Goal: Transaction & Acquisition: Purchase product/service

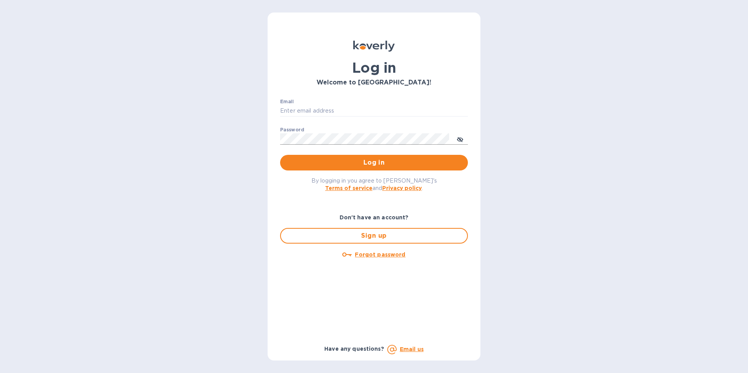
type input "[EMAIL_ADDRESS][DOMAIN_NAME]"
click at [461, 142] on icon "toggle password visibility" at bounding box center [460, 140] width 6 height 4
click at [373, 164] on span "Log in" at bounding box center [374, 162] width 175 height 9
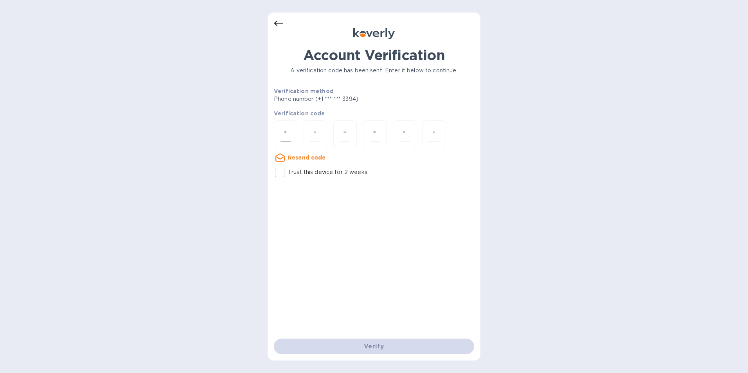
click at [279, 134] on div at bounding box center [285, 135] width 23 height 28
type input "3"
type input "5"
type input "8"
type input "4"
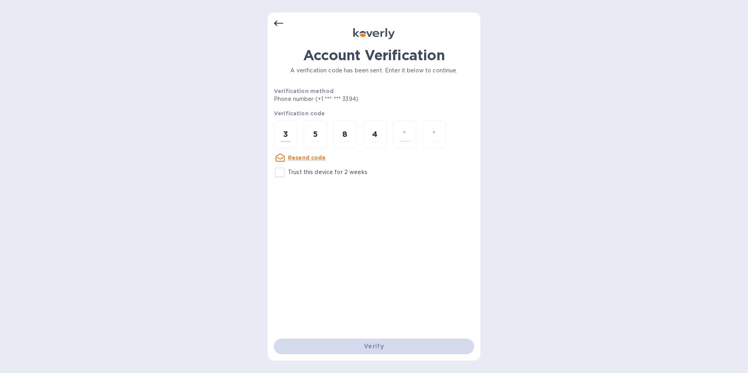
type input "9"
type input "3"
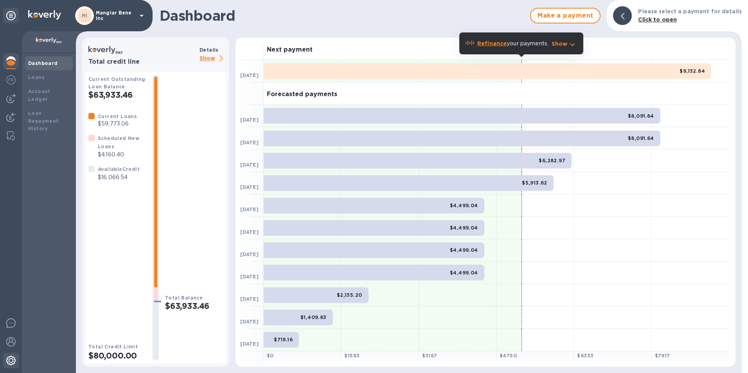
click at [8, 363] on img at bounding box center [10, 360] width 9 height 9
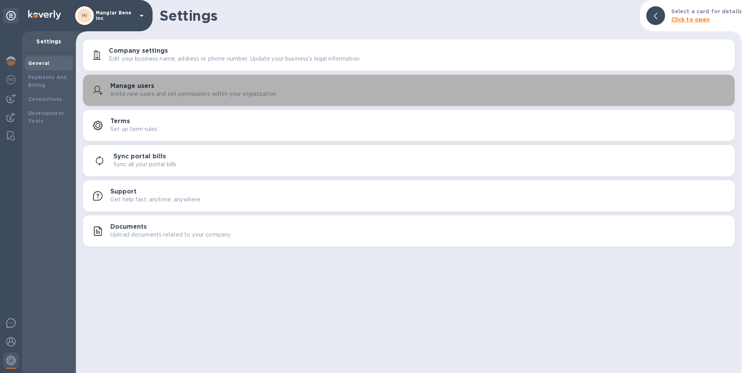
click at [129, 94] on p "Invite new users and set permissions within your organization." at bounding box center [193, 94] width 167 height 8
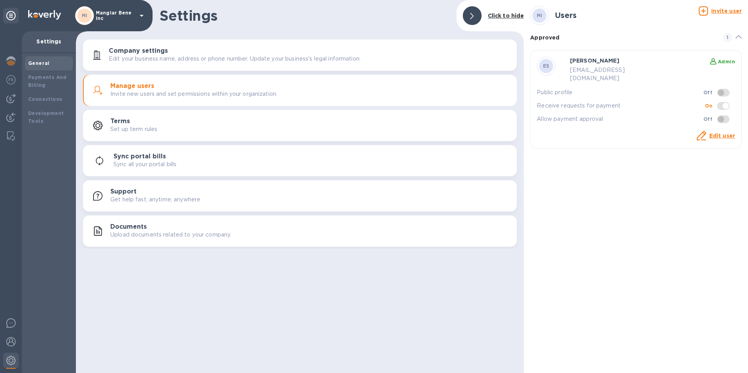
click at [724, 61] on b "Admin" at bounding box center [726, 62] width 17 height 6
click at [717, 133] on link "Edit user" at bounding box center [723, 136] width 26 height 6
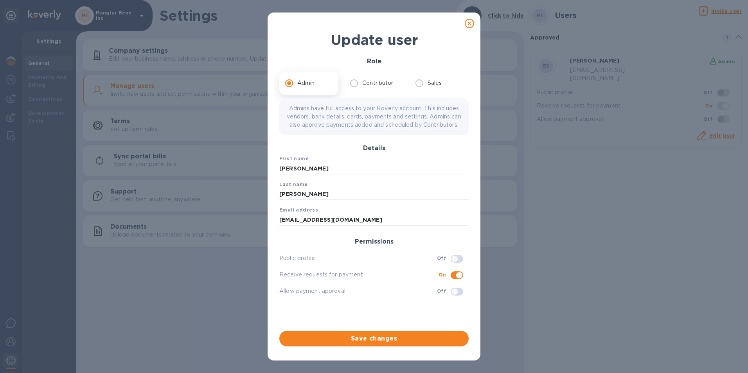
click at [468, 21] on icon at bounding box center [469, 23] width 9 height 9
checkbox input "false"
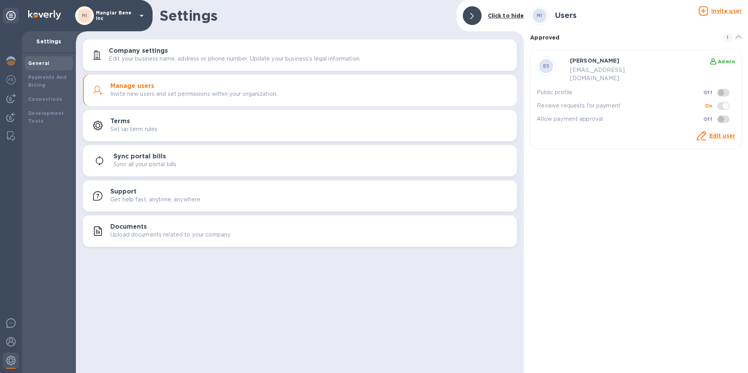
click at [728, 63] on b "Admin" at bounding box center [726, 62] width 17 height 6
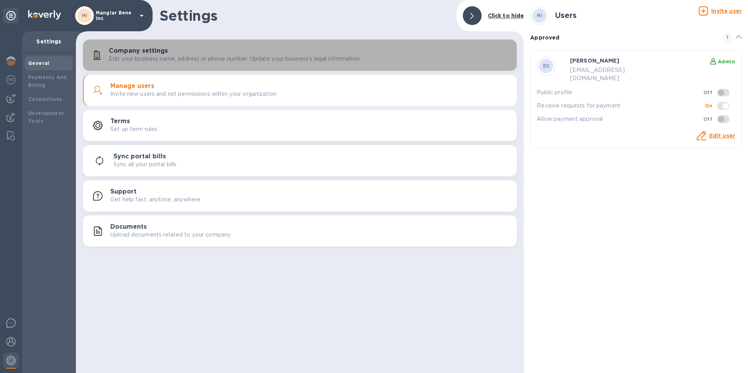
click at [133, 52] on h3 "Company settings" at bounding box center [138, 50] width 59 height 7
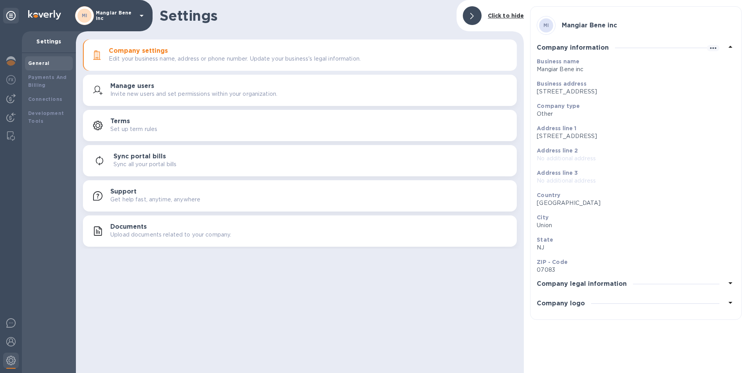
click at [140, 14] on icon at bounding box center [141, 15] width 9 height 9
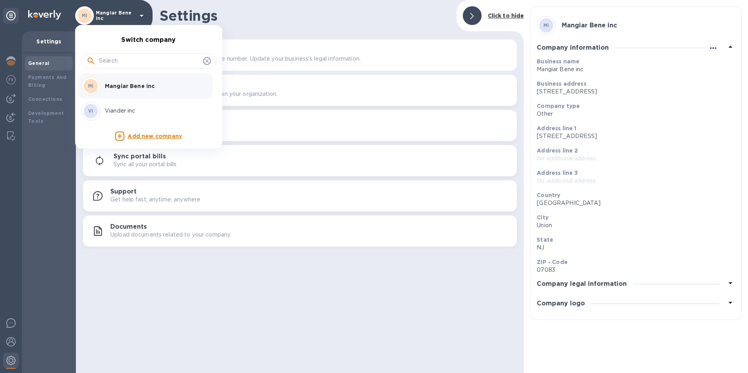
click at [123, 113] on p "Viander inc" at bounding box center [154, 111] width 99 height 8
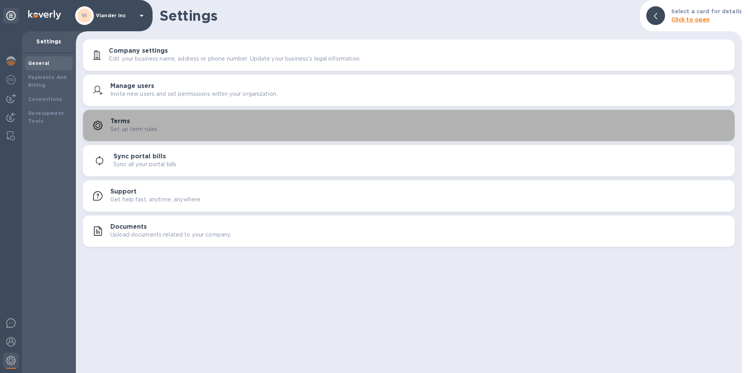
click at [115, 127] on p "Set up term rules" at bounding box center [133, 129] width 47 height 8
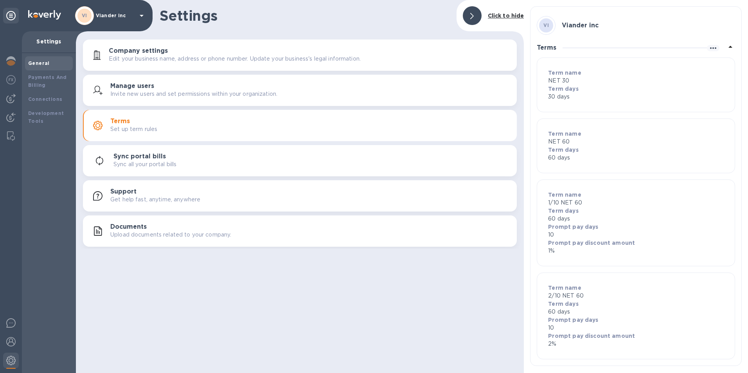
click at [146, 56] on p "Edit your business name, address or phone number. Update your business's legal …" at bounding box center [235, 59] width 252 height 8
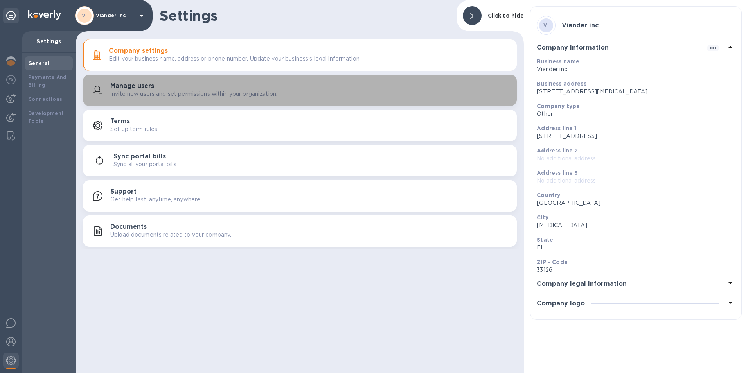
click at [120, 91] on p "Invite new users and set permissions within your organization." at bounding box center [193, 94] width 167 height 8
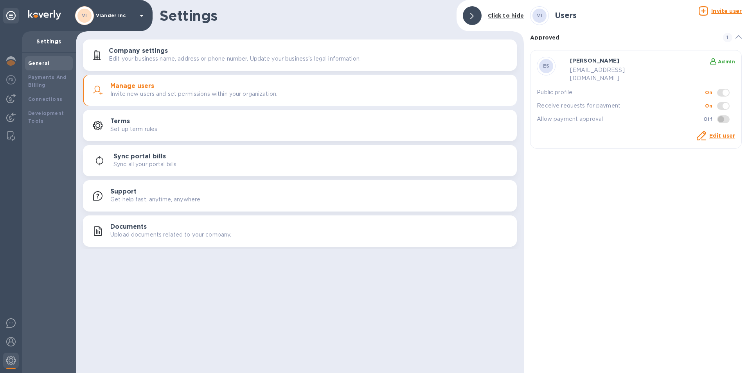
click at [724, 132] on p "Edit user" at bounding box center [723, 136] width 26 height 8
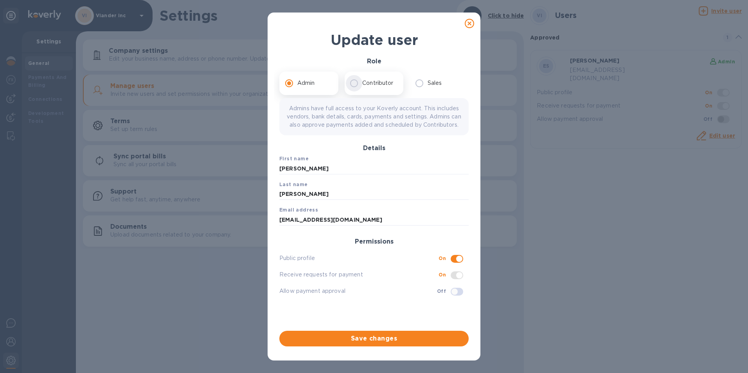
click at [351, 83] on input "Contributor" at bounding box center [354, 83] width 16 height 16
radio input "true"
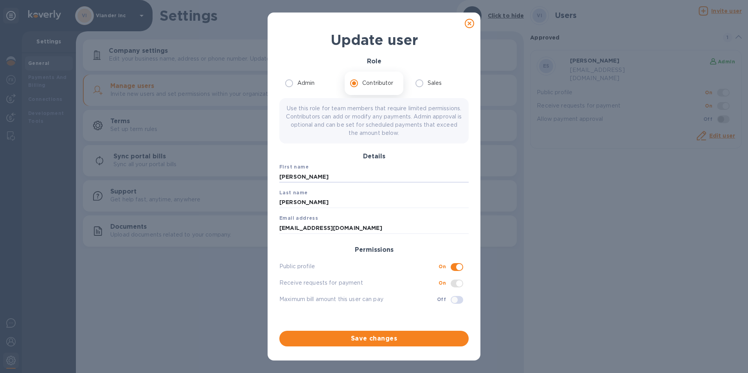
drag, startPoint x: 309, startPoint y: 178, endPoint x: 261, endPoint y: 177, distance: 47.8
click at [261, 177] on div "Update user Role Admin Contributor Sales Use this role for team members that re…" at bounding box center [374, 186] width 748 height 373
type input "liliana"
drag, startPoint x: 309, startPoint y: 203, endPoint x: 271, endPoint y: 199, distance: 38.2
click at [271, 199] on div "Update user Role Admin Contributor Sales Use this role for team members that re…" at bounding box center [374, 195] width 213 height 331
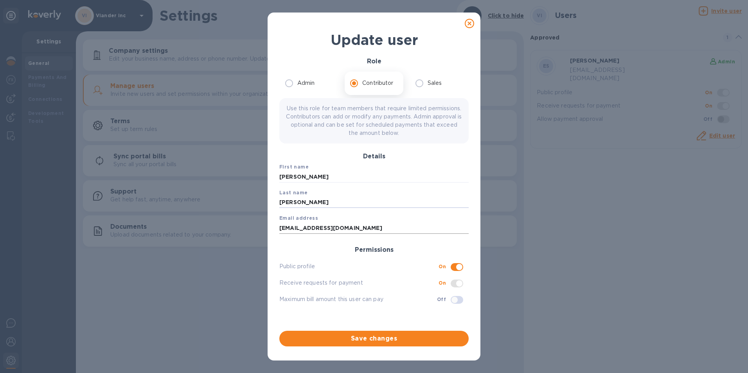
type input "isquierdo"
drag, startPoint x: 305, startPoint y: 227, endPoint x: 276, endPoint y: 231, distance: 29.2
click at [276, 231] on div "Admin Contributor Sales Use this role for team members that require limited per…" at bounding box center [374, 198] width 196 height 260
type input "lilianai@vianderfoods.com"
click at [458, 283] on span at bounding box center [457, 284] width 13 height 8
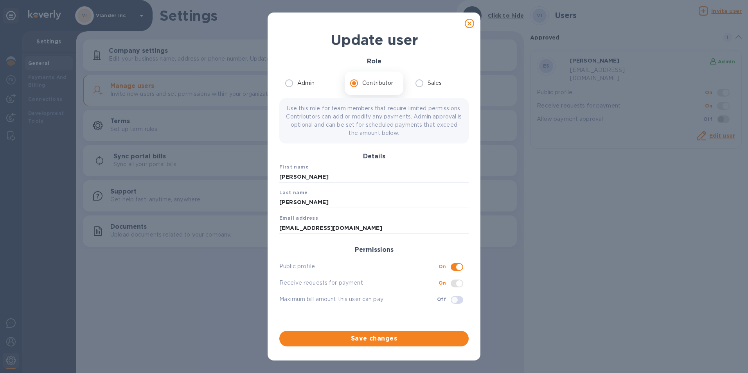
click at [452, 284] on span at bounding box center [457, 284] width 13 height 8
click at [454, 300] on input "checkbox" at bounding box center [455, 300] width 40 height 13
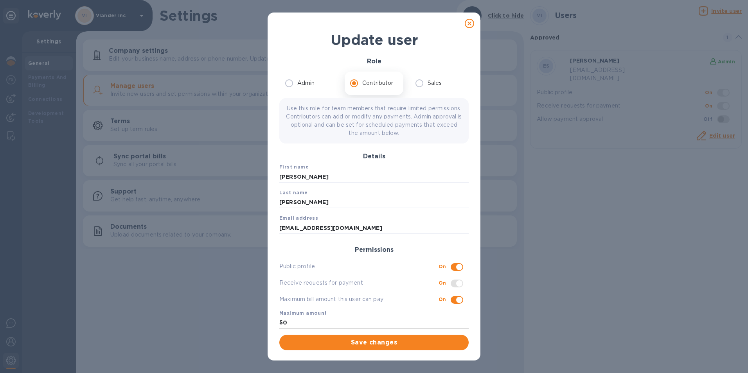
scroll to position [3, 0]
drag, startPoint x: 289, startPoint y: 321, endPoint x: 281, endPoint y: 323, distance: 8.0
click at [281, 323] on div "$ 0" at bounding box center [373, 320] width 189 height 12
click at [456, 295] on input "checkbox" at bounding box center [460, 296] width 40 height 13
checkbox input "false"
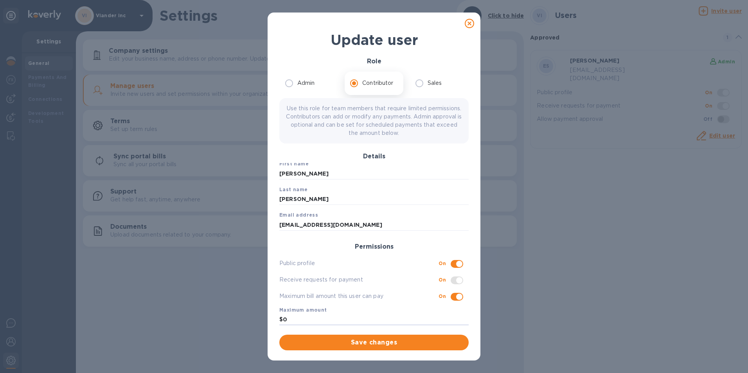
scroll to position [0, 0]
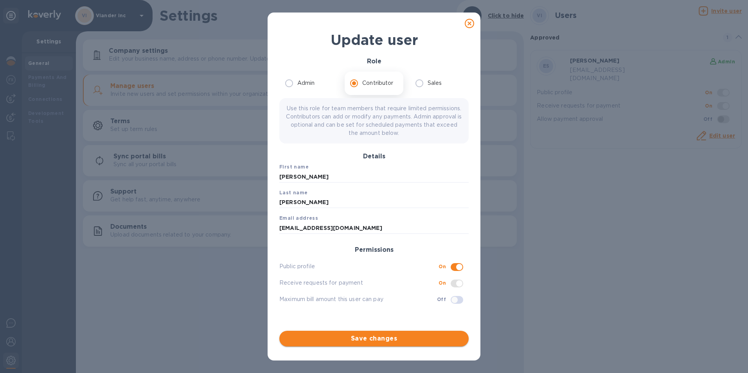
click at [365, 341] on span "Save changes" at bounding box center [374, 338] width 177 height 9
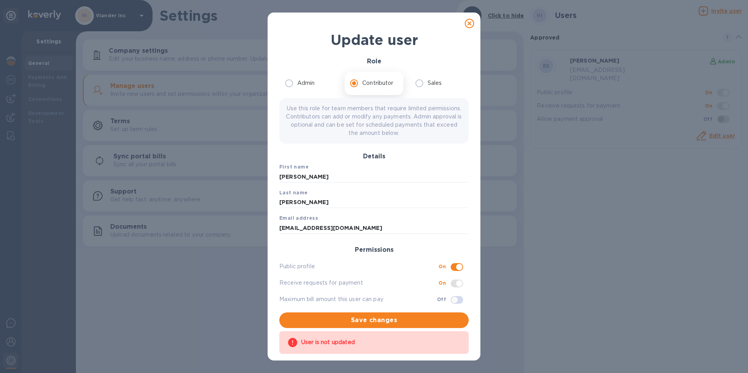
click at [469, 23] on icon at bounding box center [469, 23] width 9 height 9
radio input "true"
checkbox input "false"
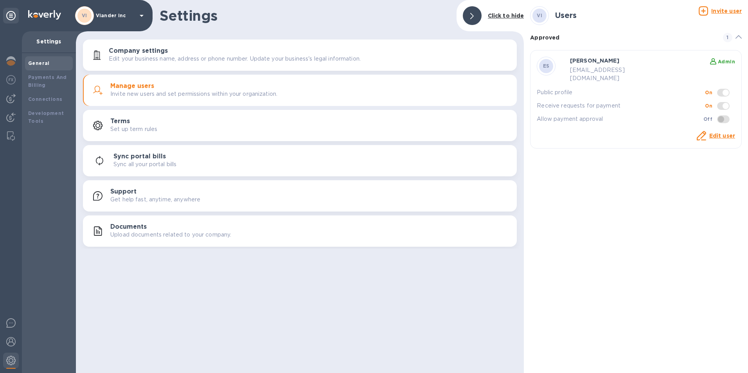
click at [721, 12] on u "Invite user" at bounding box center [727, 11] width 31 height 6
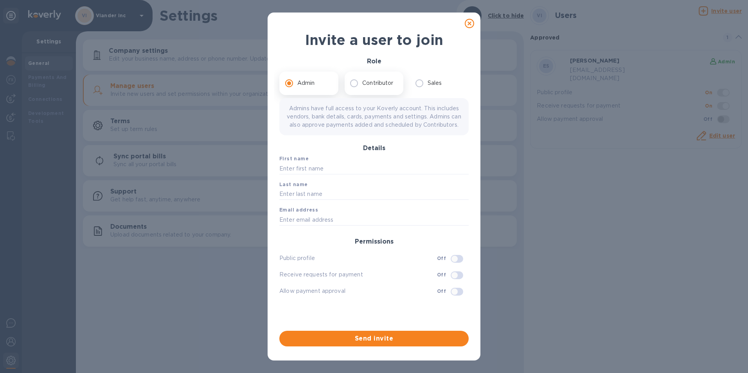
click at [355, 85] on input "Contributor" at bounding box center [354, 83] width 16 height 16
radio input "true"
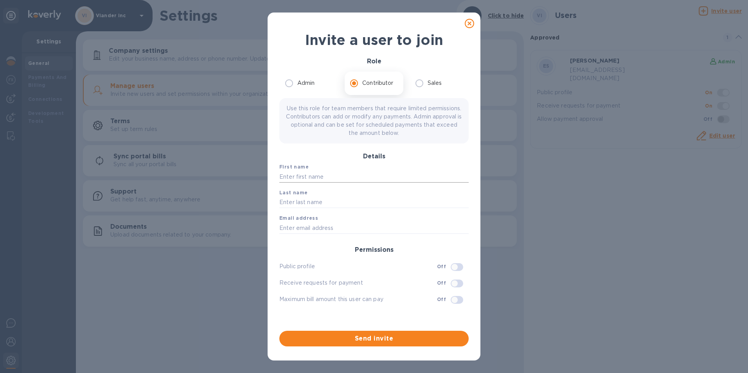
click at [338, 173] on input "text" at bounding box center [373, 177] width 189 height 12
type input "liliana"
type input "isquierdo"
type input "lilianai@vianderfoods.com"
click at [458, 263] on input "checkbox" at bounding box center [455, 267] width 40 height 13
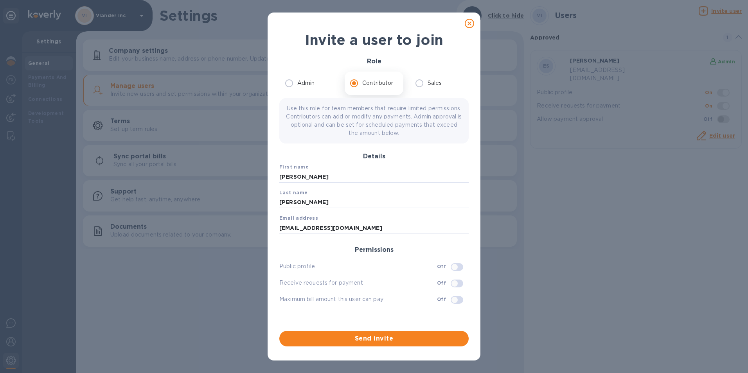
checkbox input "true"
click at [395, 340] on span "Send invite" at bounding box center [374, 338] width 177 height 9
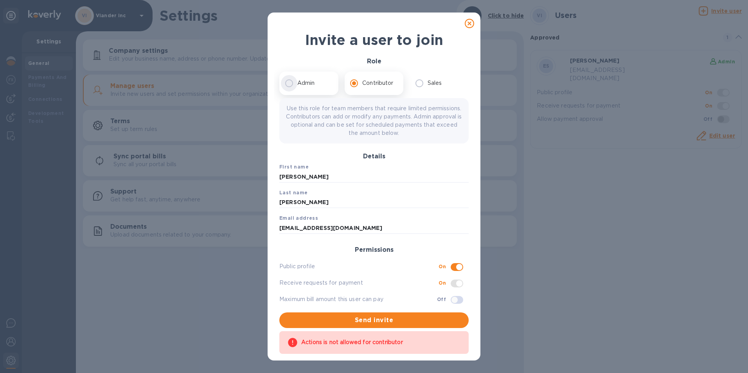
click at [285, 85] on input "Admin" at bounding box center [289, 83] width 16 height 16
radio input "true"
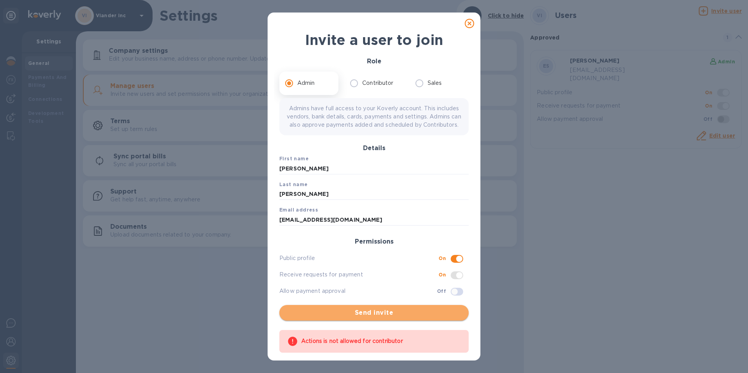
click at [407, 317] on span "Send invite" at bounding box center [374, 312] width 177 height 9
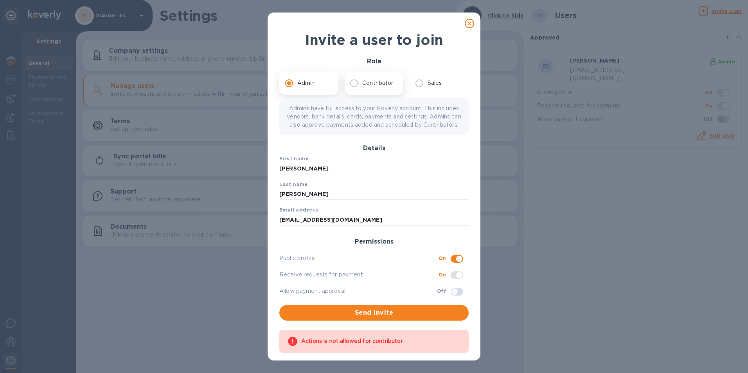
click at [364, 85] on p "Contributor" at bounding box center [377, 83] width 31 height 8
click at [362, 85] on input "Contributor" at bounding box center [354, 83] width 16 height 16
radio input "true"
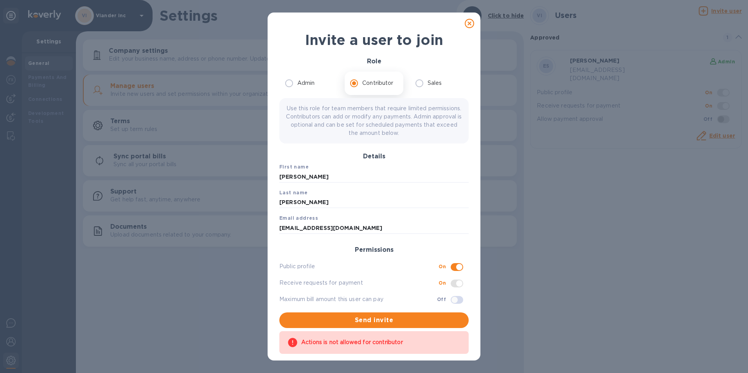
click at [467, 25] on icon at bounding box center [469, 23] width 9 height 9
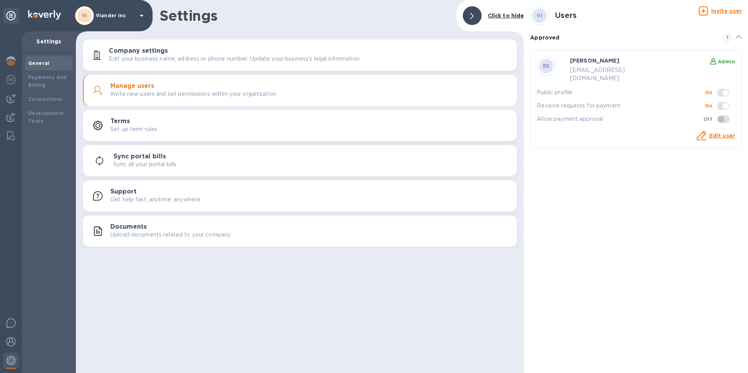
click at [720, 133] on link "Edit user" at bounding box center [723, 136] width 26 height 6
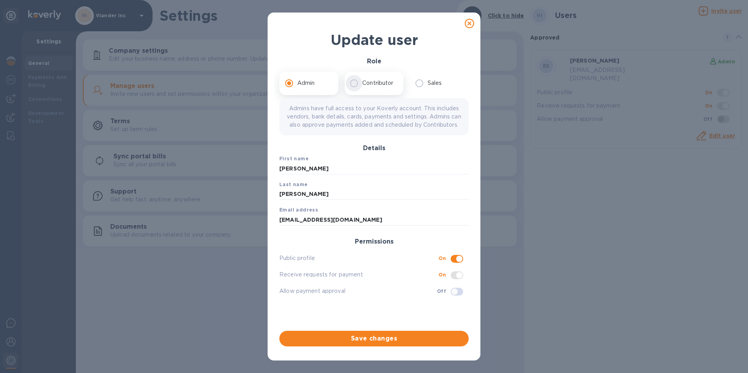
click at [354, 83] on input "Contributor" at bounding box center [354, 83] width 16 height 16
radio input "true"
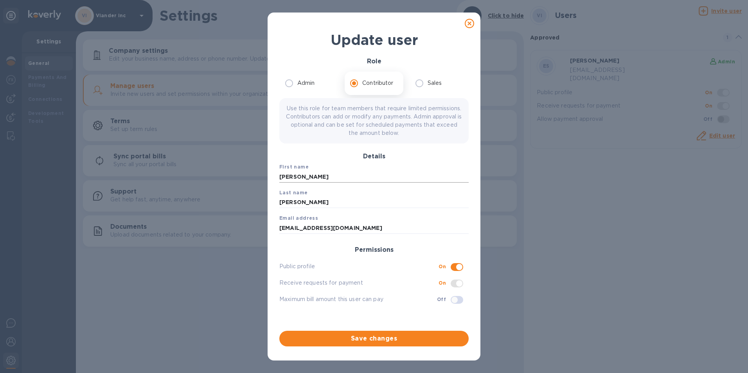
click at [317, 176] on input "Ettore" at bounding box center [373, 177] width 189 height 12
click at [316, 178] on input "Ettore" at bounding box center [373, 177] width 189 height 12
click at [324, 156] on h3 "Details" at bounding box center [373, 156] width 189 height 7
click at [468, 26] on icon at bounding box center [469, 23] width 9 height 9
radio input "true"
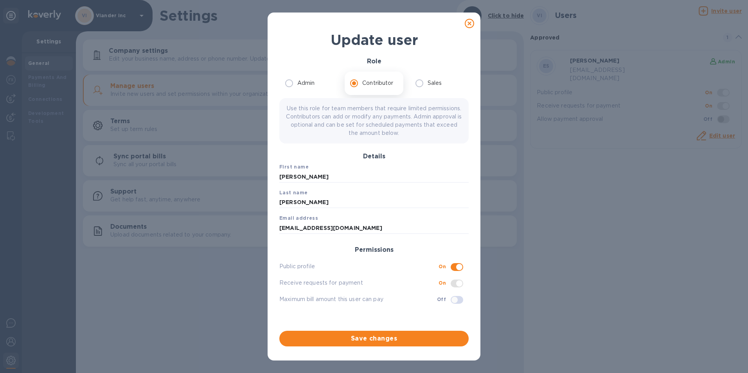
checkbox input "false"
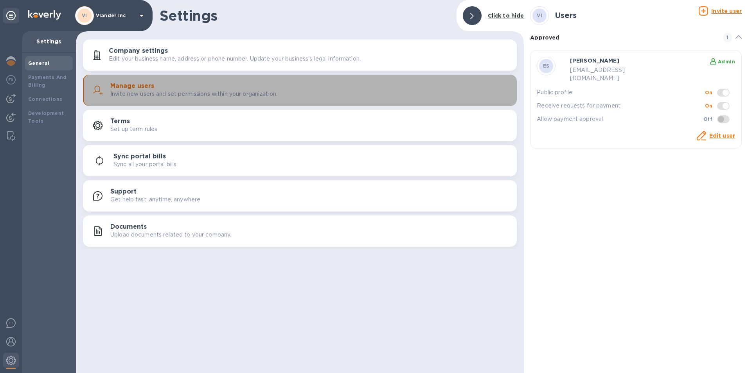
click at [155, 88] on div "Manage users Invite new users and set permissions within your organization." at bounding box center [310, 91] width 400 height 16
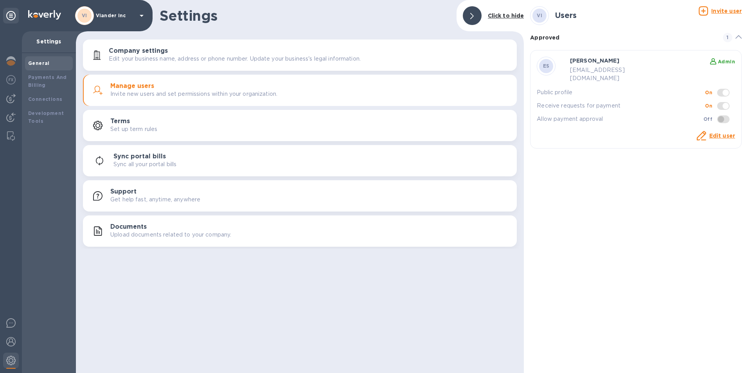
click at [49, 42] on p "Settings" at bounding box center [48, 42] width 41 height 8
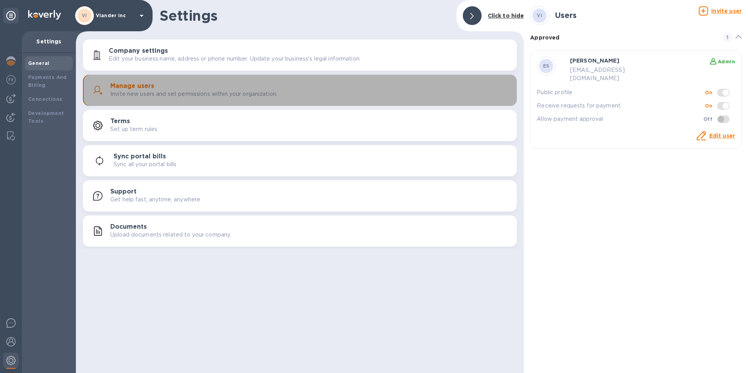
drag, startPoint x: 128, startPoint y: 95, endPoint x: 132, endPoint y: 89, distance: 7.1
click at [126, 95] on p "Invite new users and set permissions within your organization." at bounding box center [193, 94] width 167 height 8
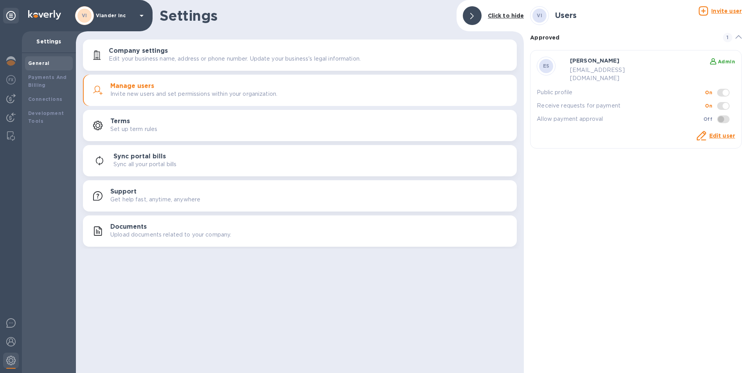
click at [141, 50] on h3 "Company settings" at bounding box center [138, 50] width 59 height 7
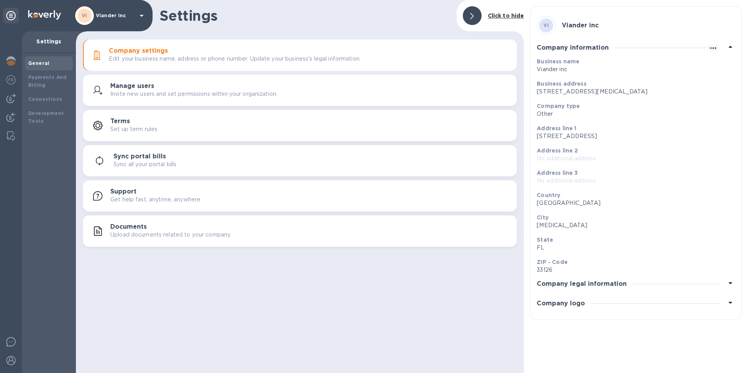
click at [153, 94] on p "Invite new users and set permissions within your organization." at bounding box center [193, 94] width 167 height 8
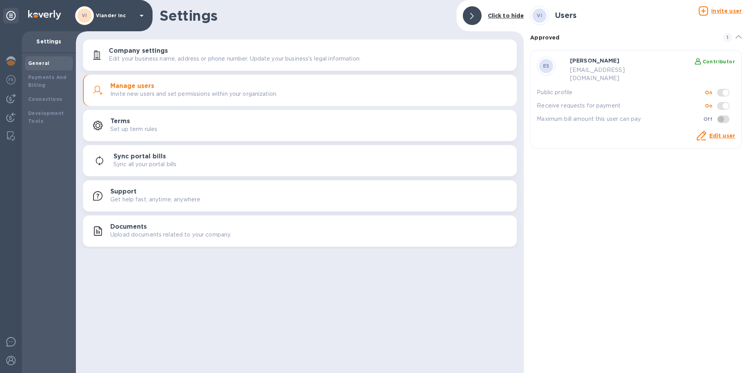
click at [719, 11] on u "Invite user" at bounding box center [727, 11] width 31 height 6
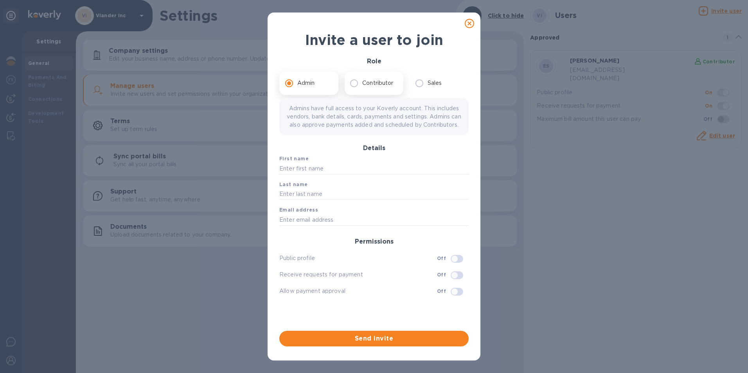
click at [374, 83] on p "Contributor" at bounding box center [377, 83] width 31 height 8
click at [362, 83] on input "Contributor" at bounding box center [354, 83] width 16 height 16
radio input "true"
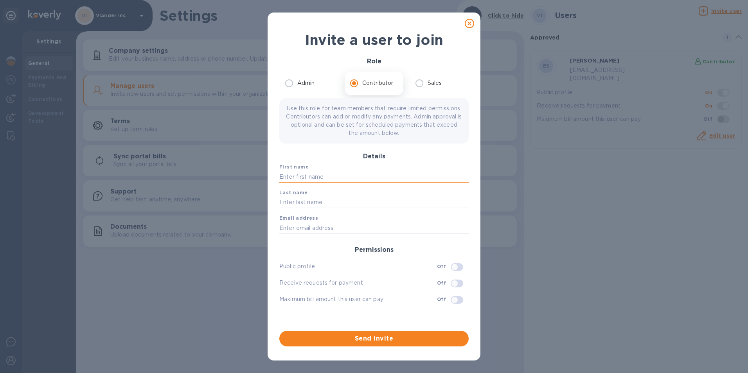
click at [338, 174] on input "text" at bounding box center [373, 177] width 189 height 12
type input "liliana"
type input "isquierdo"
type input "lilianai@vianderfoods.com"
click at [461, 267] on input "checkbox" at bounding box center [455, 267] width 40 height 13
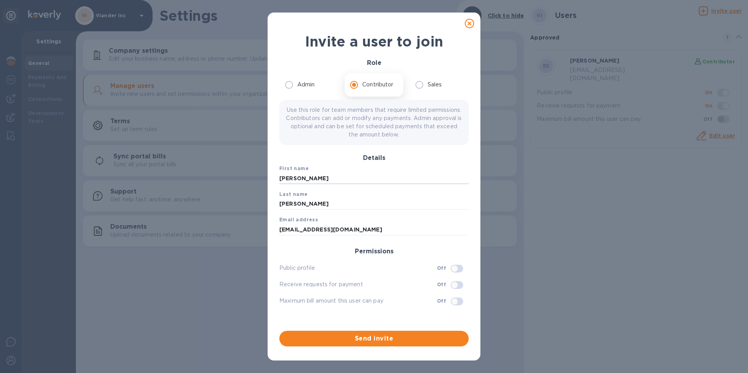
checkbox input "true"
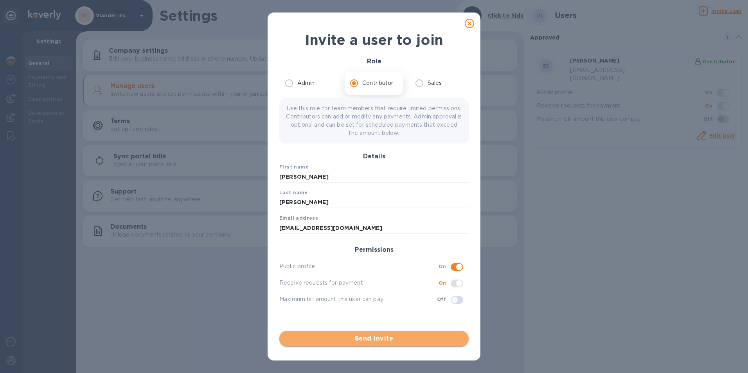
click at [422, 339] on span "Send invite" at bounding box center [374, 338] width 177 height 9
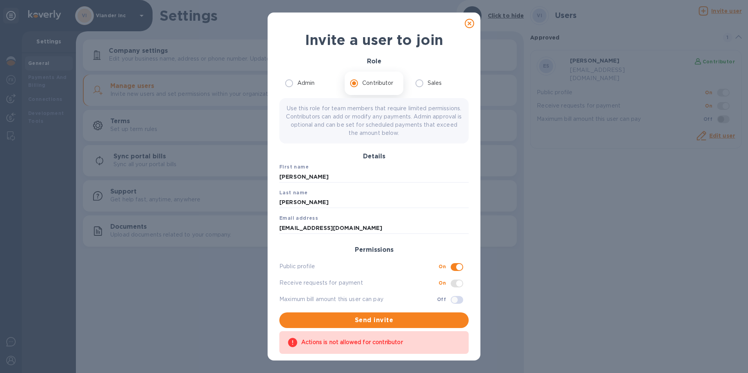
click at [469, 25] on icon at bounding box center [469, 23] width 9 height 9
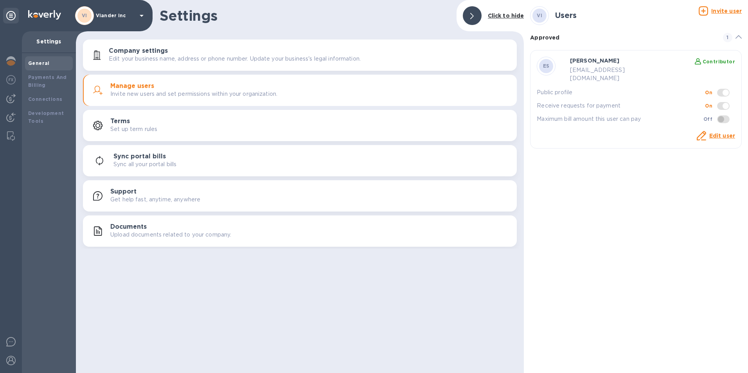
click at [139, 15] on icon at bounding box center [141, 15] width 9 height 9
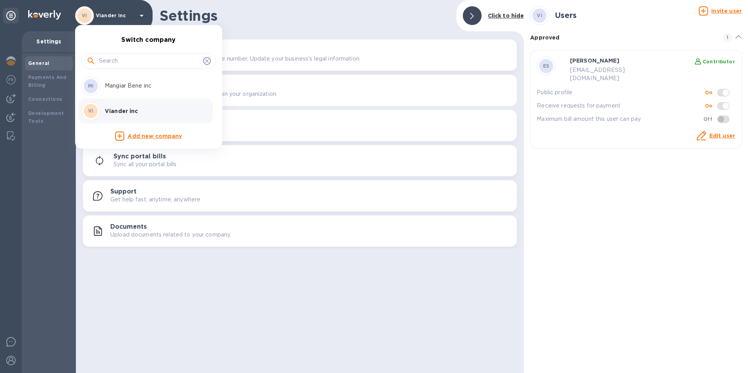
click at [114, 109] on p "Viander inc" at bounding box center [154, 111] width 99 height 8
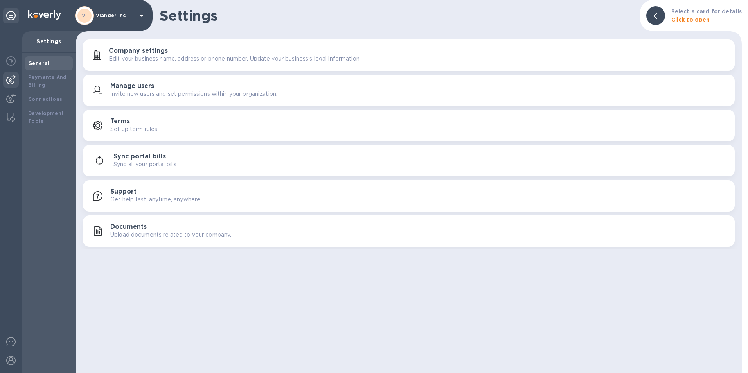
click at [10, 82] on img at bounding box center [10, 79] width 9 height 9
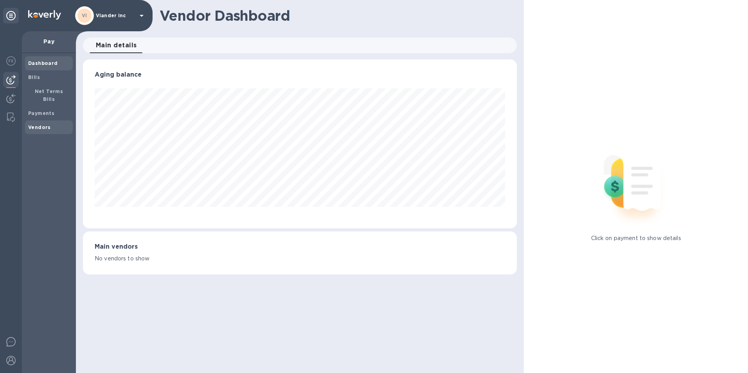
scroll to position [391257, 390995]
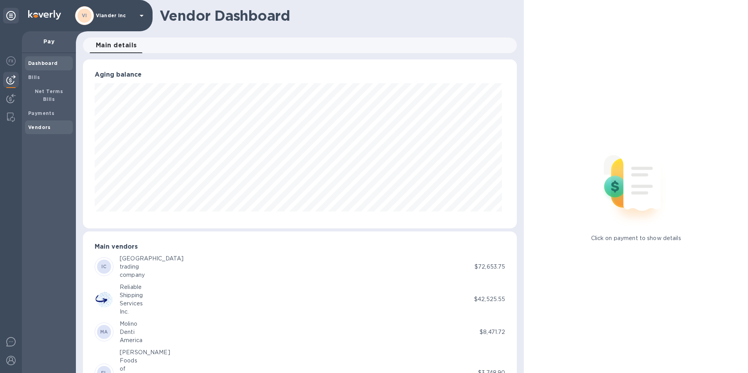
click at [41, 124] on b "Vendors" at bounding box center [39, 127] width 23 height 6
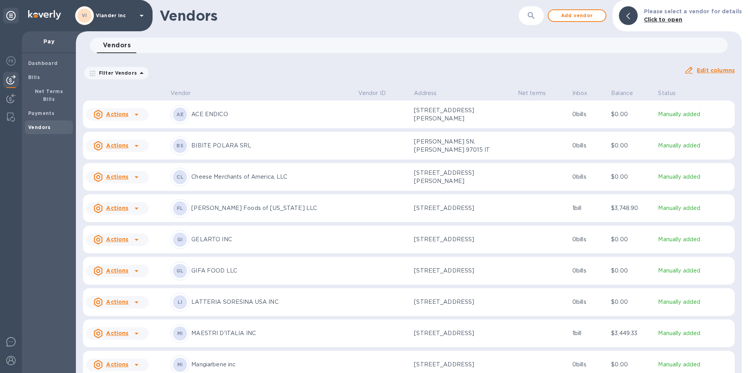
click at [136, 335] on icon at bounding box center [137, 334] width 4 height 2
click at [130, 340] on b "Add new bill" at bounding box center [126, 338] width 36 height 6
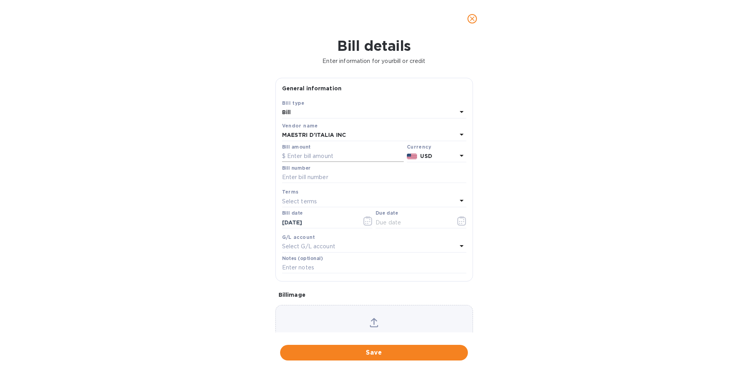
click at [296, 156] on input "text" at bounding box center [343, 157] width 122 height 12
type input "7,940.35"
click at [324, 174] on input "text" at bounding box center [374, 178] width 184 height 12
type input "4319/so"
click at [460, 223] on icon "button" at bounding box center [462, 220] width 9 height 9
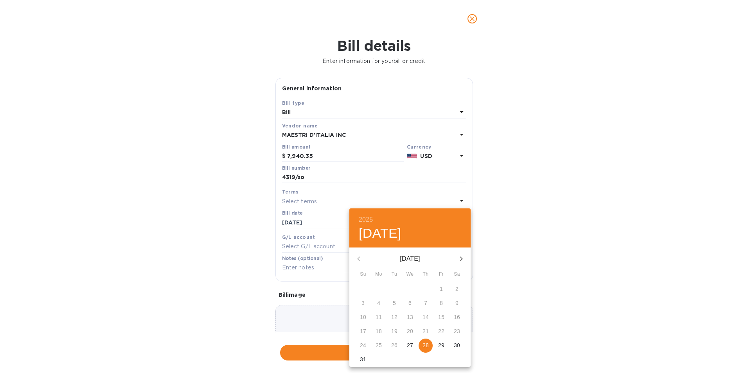
click at [423, 348] on p "28" at bounding box center [426, 346] width 6 height 8
type input "08/28/2025"
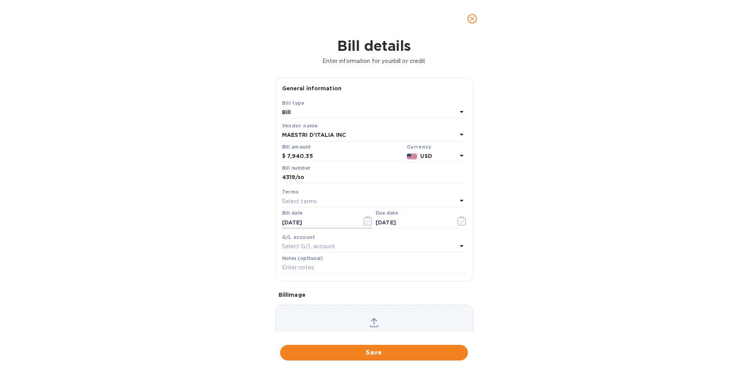
click at [368, 222] on icon "button" at bounding box center [368, 221] width 1 height 1
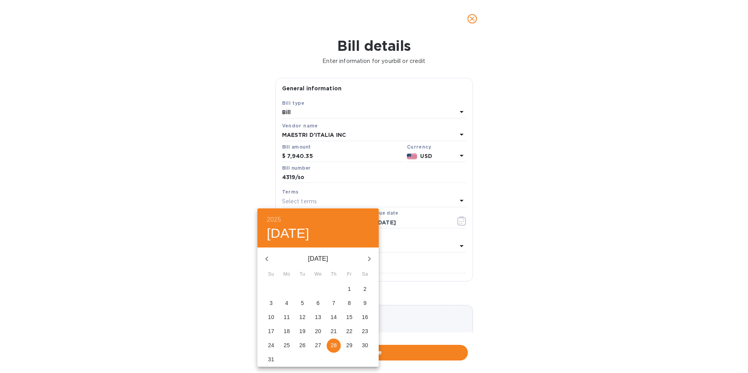
click at [287, 343] on p "25" at bounding box center [287, 346] width 6 height 8
type input "08/25/2025"
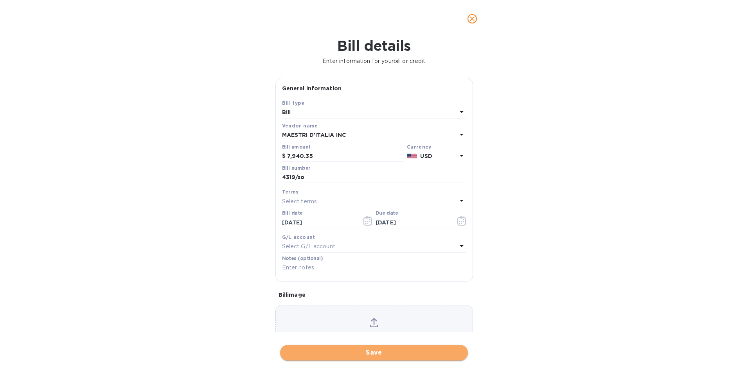
click at [375, 353] on span "Save" at bounding box center [374, 352] width 175 height 9
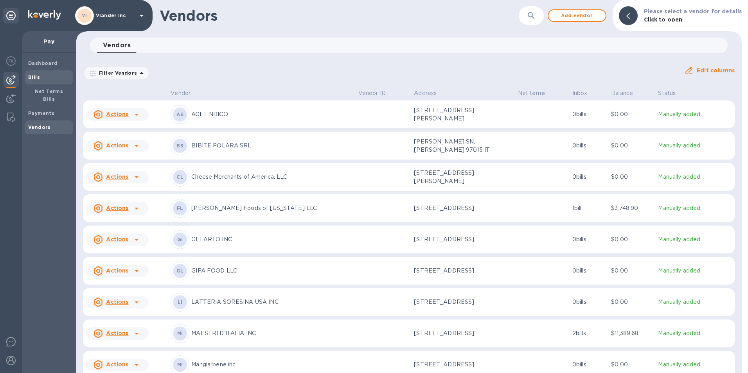
click at [33, 76] on b "Bills" at bounding box center [34, 77] width 12 height 6
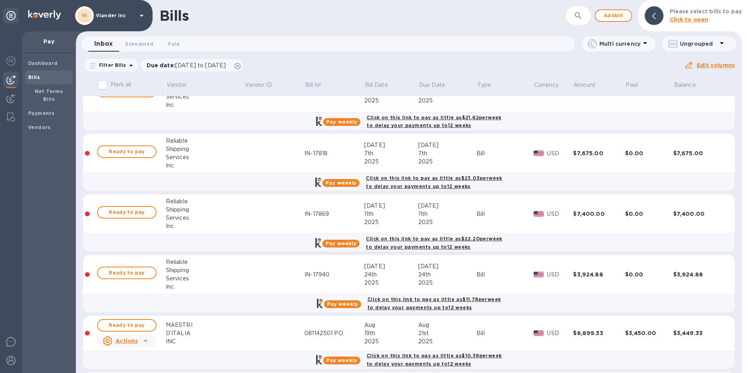
scroll to position [491, 0]
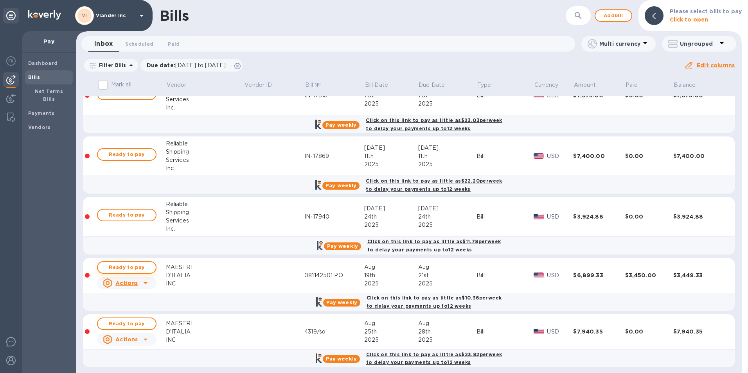
click at [127, 265] on span "Ready to pay" at bounding box center [126, 267] width 45 height 9
click at [128, 320] on span "Ready to pay" at bounding box center [126, 323] width 45 height 9
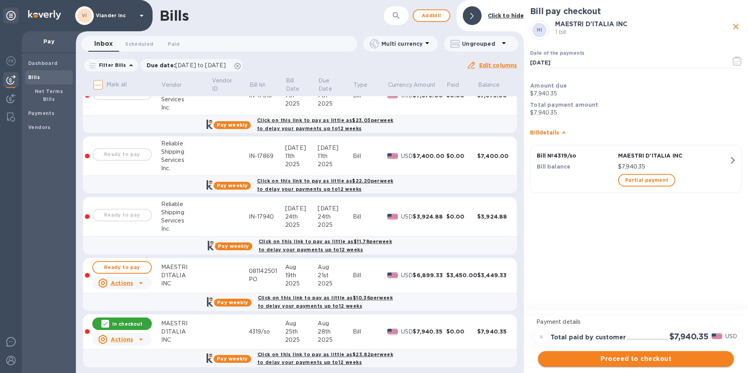
click at [625, 359] on span "Proceed to checkout" at bounding box center [636, 359] width 184 height 9
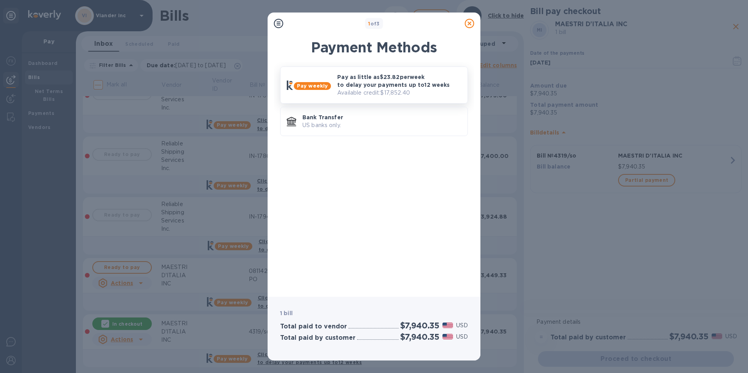
click at [388, 83] on p "Pay as little as $23.82 per week to delay your payments up to 12 weeks" at bounding box center [399, 81] width 124 height 16
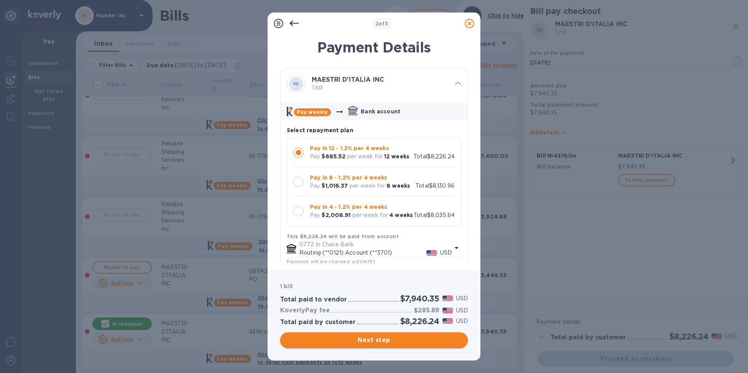
click at [375, 342] on span "Next step" at bounding box center [374, 340] width 175 height 9
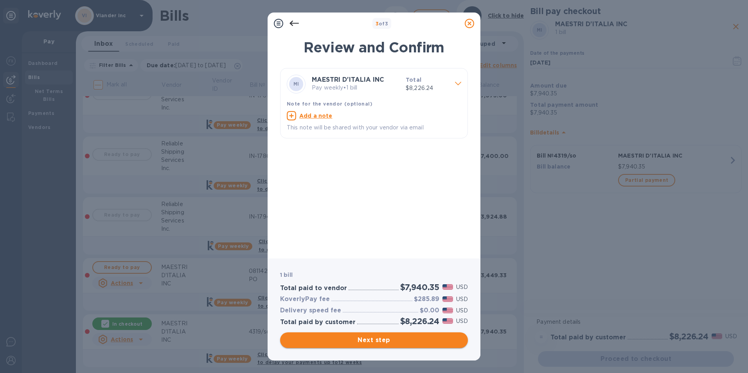
click at [378, 342] on span "Next step" at bounding box center [374, 340] width 175 height 9
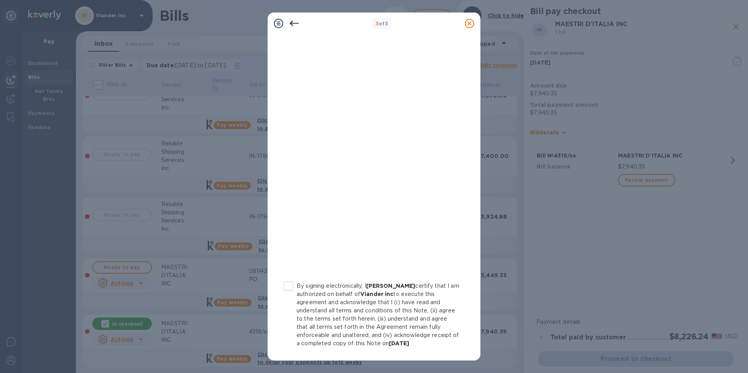
scroll to position [64, 0]
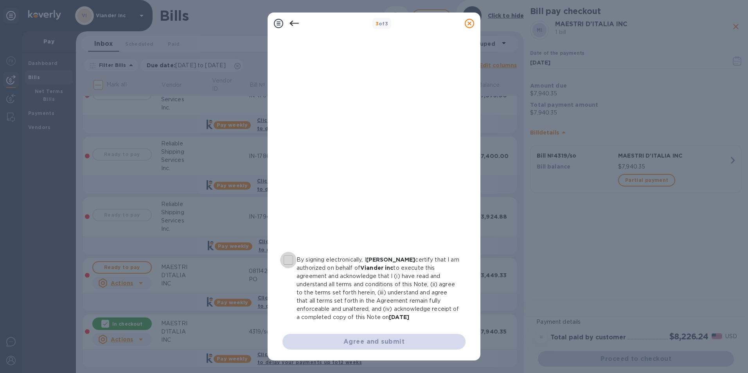
click at [287, 260] on input "By signing electronically, I [PERSON_NAME] certify that I am authorized on beha…" at bounding box center [288, 260] width 16 height 16
checkbox input "true"
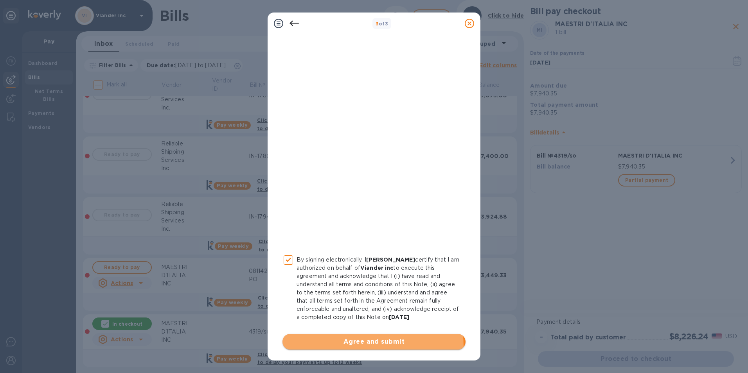
click at [370, 346] on span "Agree and submit" at bounding box center [374, 341] width 171 height 9
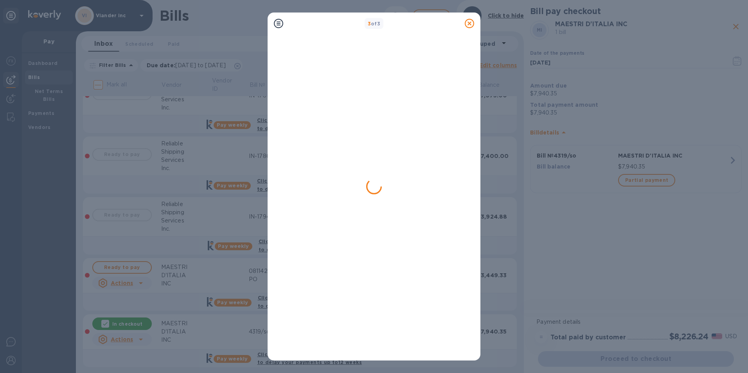
scroll to position [0, 0]
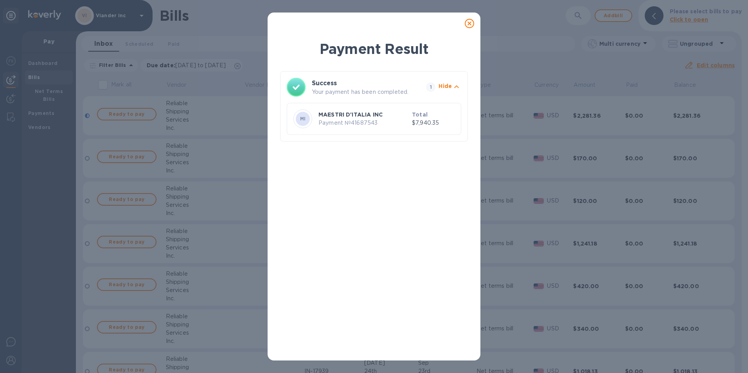
click at [469, 25] on icon at bounding box center [469, 23] width 9 height 9
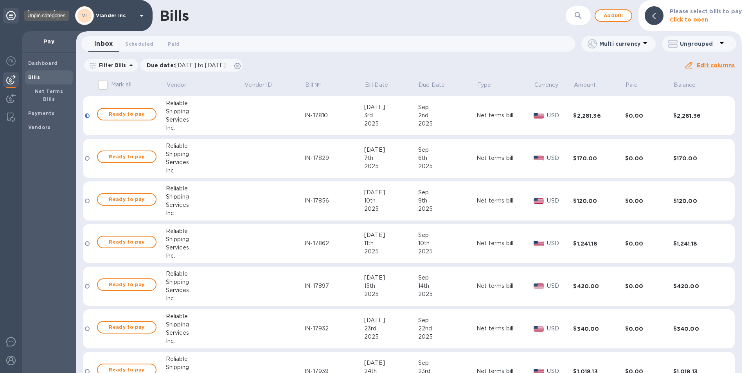
click at [11, 16] on icon at bounding box center [10, 15] width 9 height 9
click at [13, 16] on icon at bounding box center [10, 15] width 9 height 9
click at [36, 61] on b "Dashboard" at bounding box center [43, 63] width 30 height 6
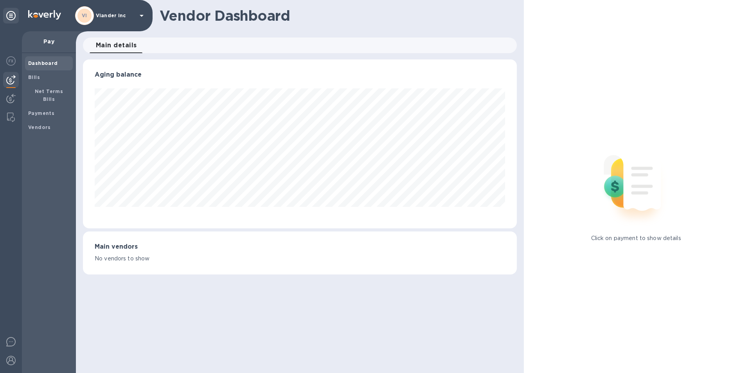
scroll to position [169, 431]
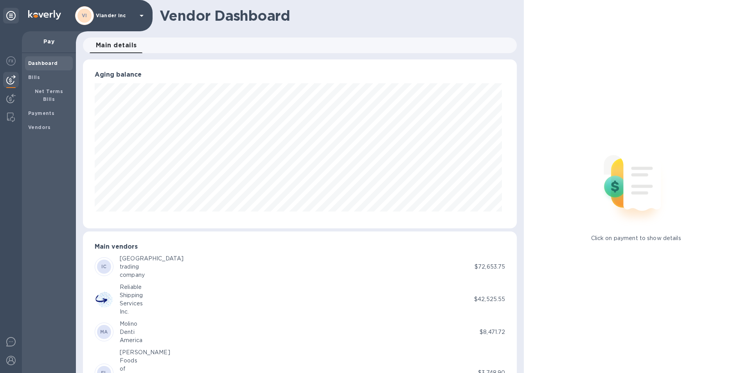
click at [43, 60] on span "Dashboard" at bounding box center [43, 63] width 30 height 8
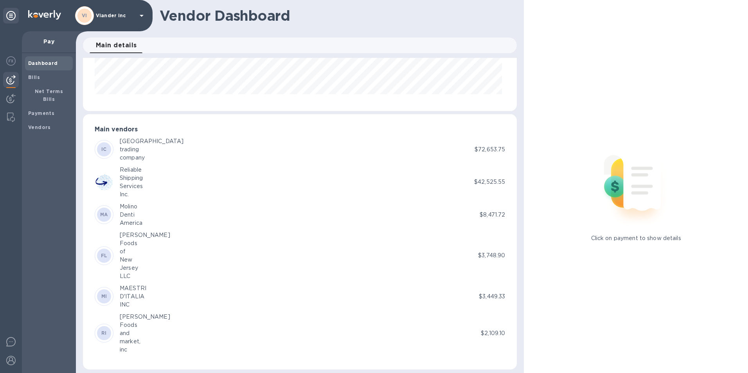
scroll to position [122, 0]
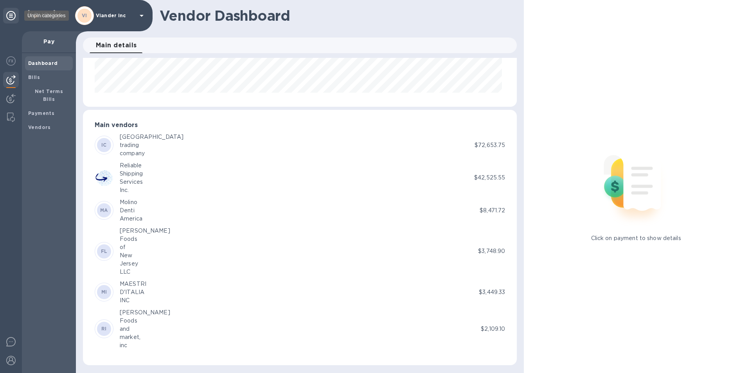
click at [9, 13] on icon at bounding box center [10, 15] width 9 height 9
click at [9, 15] on icon at bounding box center [10, 15] width 9 height 9
click at [35, 65] on b "Dashboard" at bounding box center [43, 63] width 30 height 6
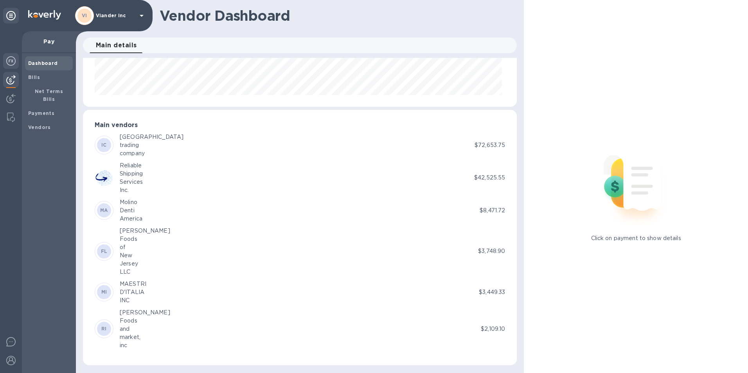
click at [9, 60] on img at bounding box center [10, 60] width 9 height 9
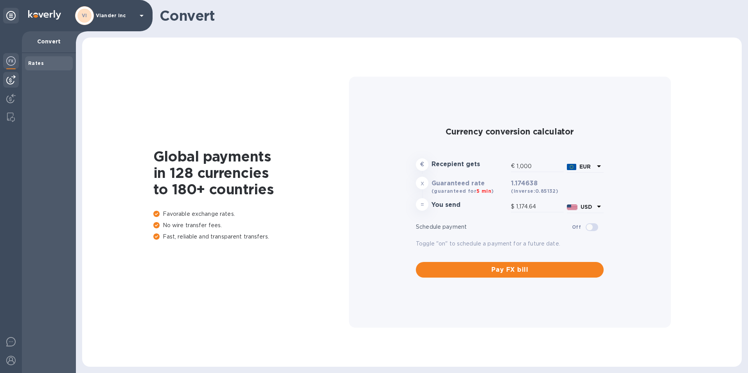
click at [11, 78] on img at bounding box center [10, 79] width 9 height 9
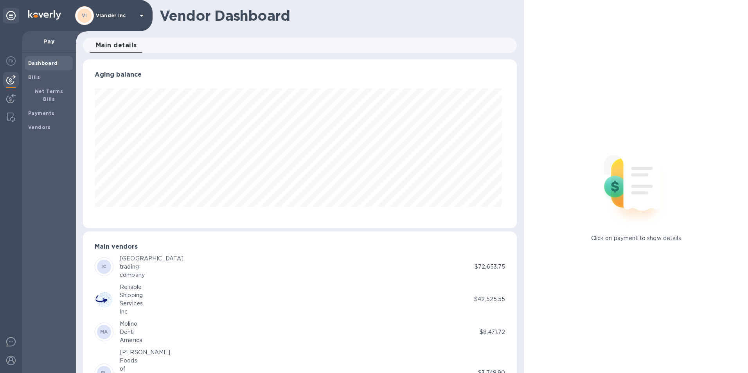
scroll to position [169, 431]
click at [37, 110] on b "Payments" at bounding box center [41, 113] width 26 height 6
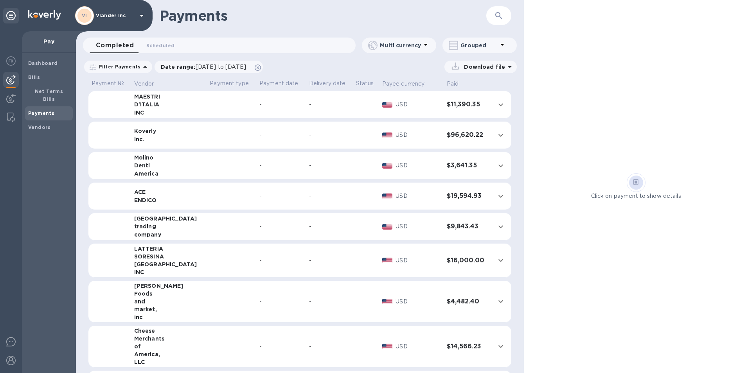
click at [139, 16] on icon at bounding box center [141, 15] width 9 height 9
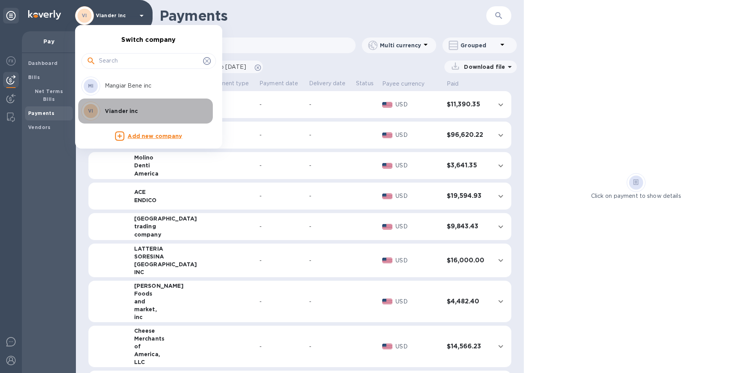
click at [115, 106] on div "VI Viander inc" at bounding box center [142, 111] width 122 height 19
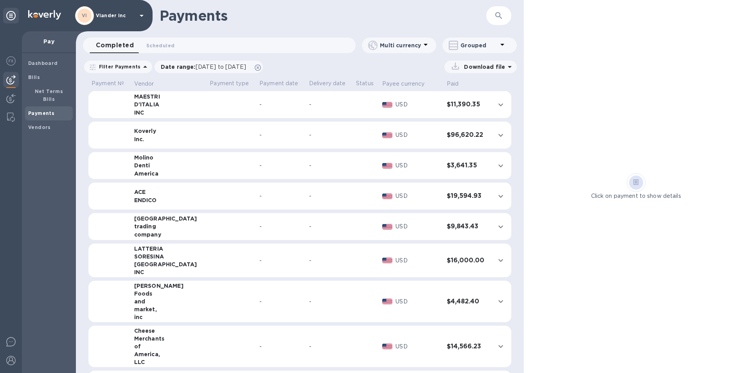
click at [11, 15] on icon at bounding box center [10, 15] width 9 height 9
click at [12, 14] on icon at bounding box center [10, 15] width 9 height 9
click at [41, 65] on b "Dashboard" at bounding box center [43, 63] width 30 height 6
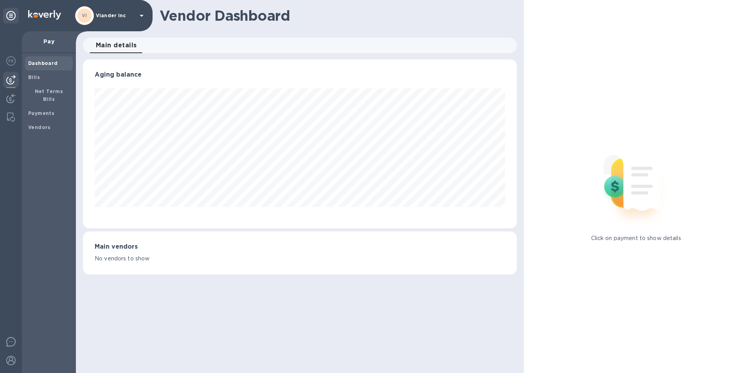
scroll to position [391257, 390995]
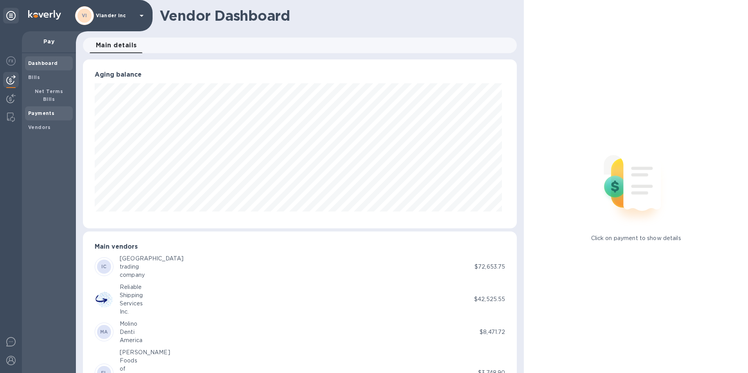
click at [33, 110] on b "Payments" at bounding box center [41, 113] width 26 height 6
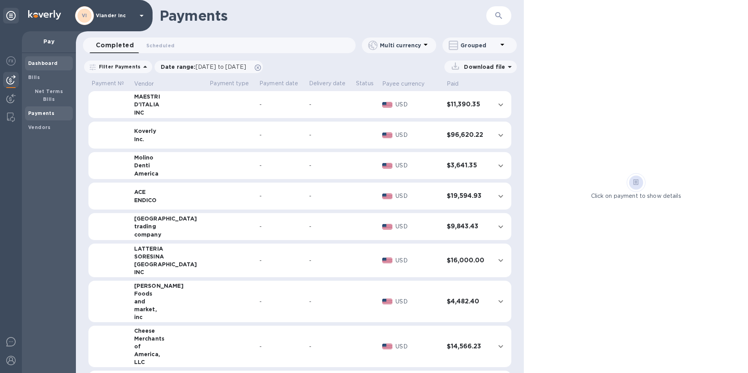
click at [37, 60] on b "Dashboard" at bounding box center [43, 63] width 30 height 6
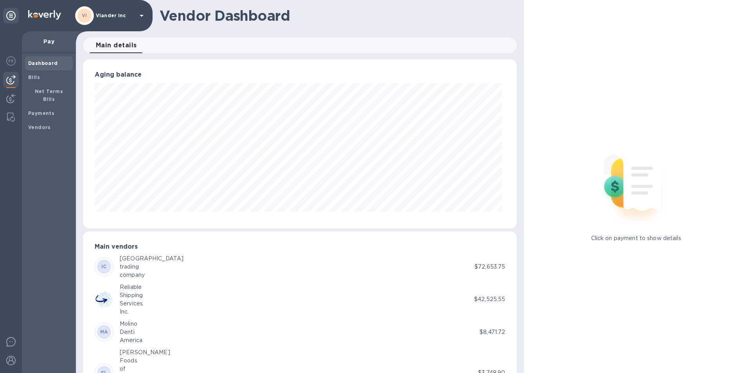
scroll to position [122, 0]
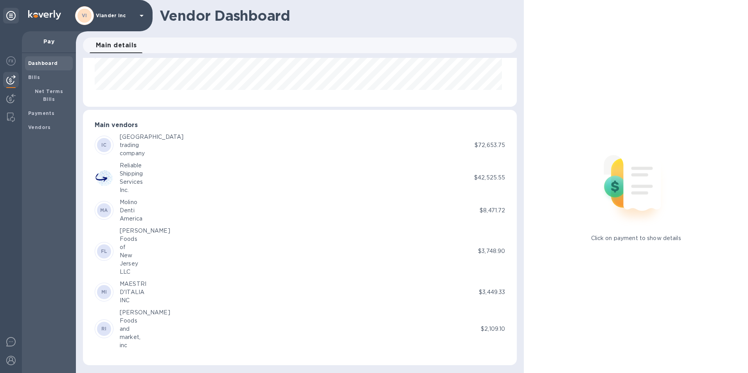
click at [142, 12] on icon at bounding box center [141, 15] width 9 height 9
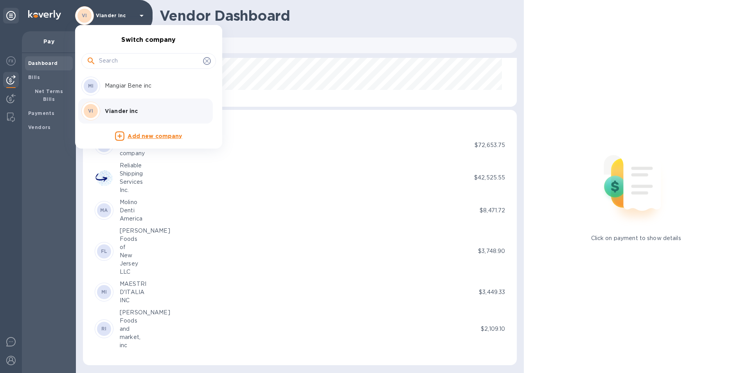
click at [120, 89] on p "Mangiar Bene inc" at bounding box center [154, 86] width 99 height 8
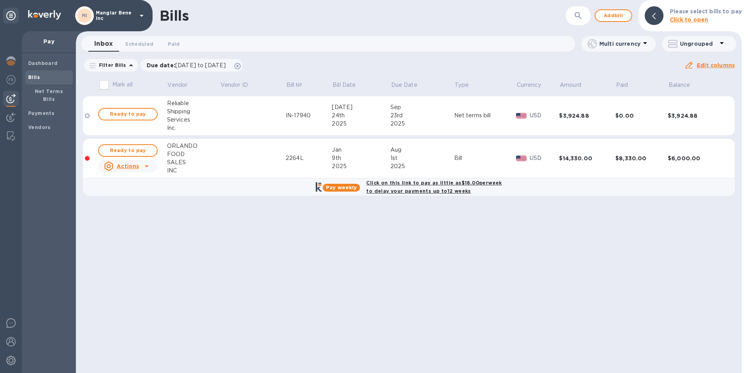
click at [142, 14] on icon at bounding box center [141, 15] width 9 height 9
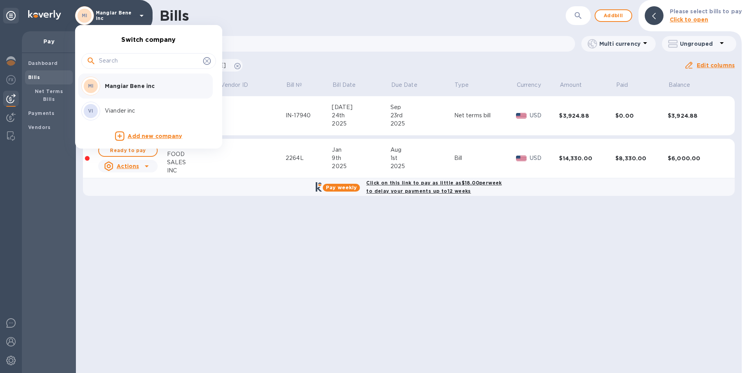
click at [122, 114] on p "Viander inc" at bounding box center [154, 111] width 99 height 8
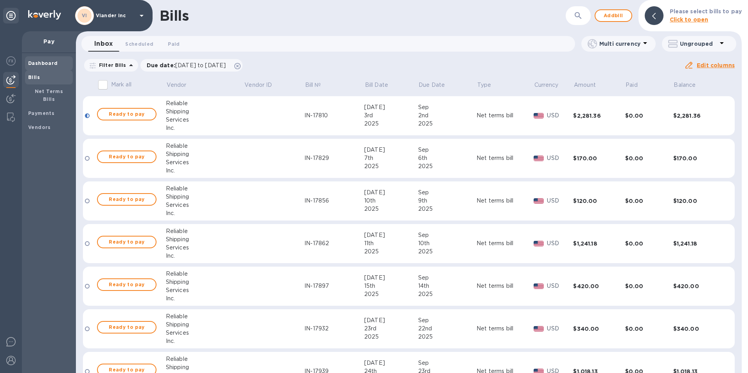
click at [37, 65] on b "Dashboard" at bounding box center [43, 63] width 30 height 6
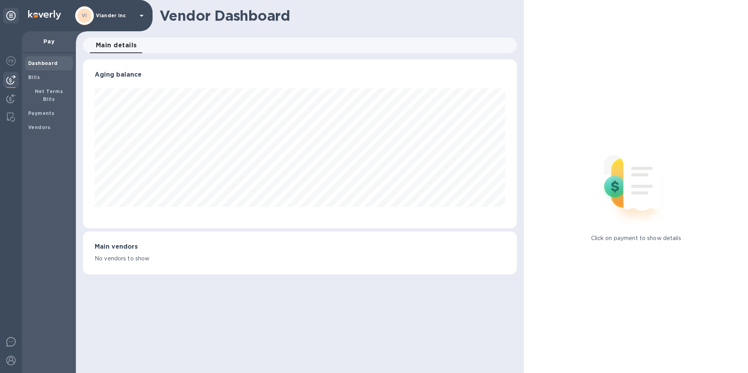
scroll to position [391257, 390995]
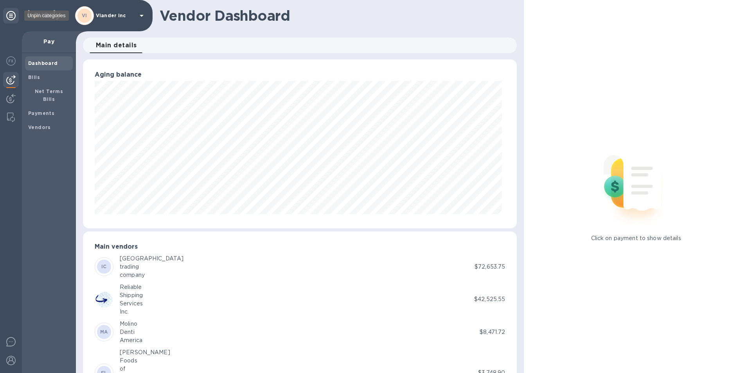
click at [8, 20] on icon at bounding box center [10, 15] width 9 height 9
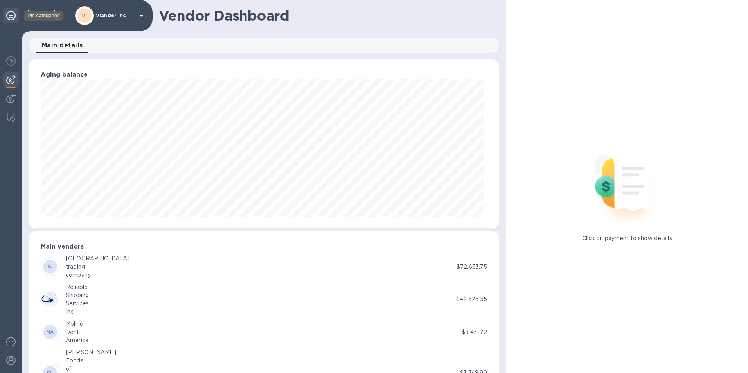
click at [8, 20] on icon at bounding box center [10, 15] width 9 height 9
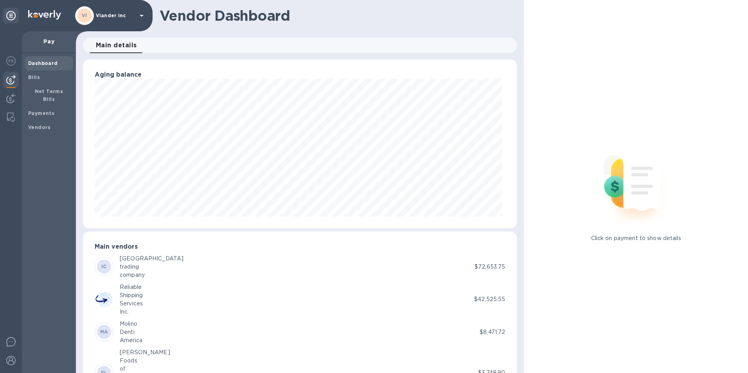
scroll to position [391257, 390995]
click at [8, 61] on img at bounding box center [10, 60] width 9 height 9
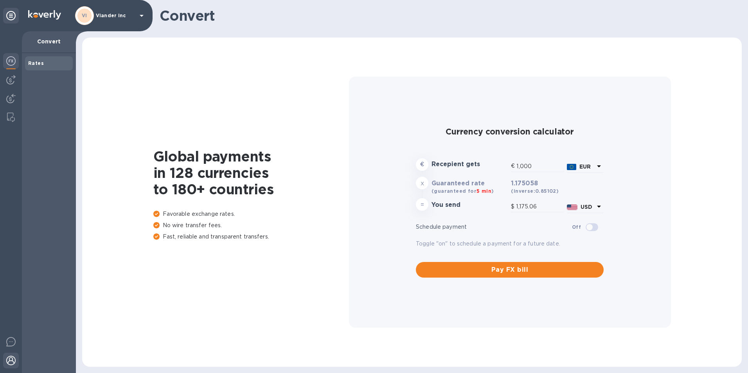
click at [11, 362] on img at bounding box center [10, 360] width 9 height 9
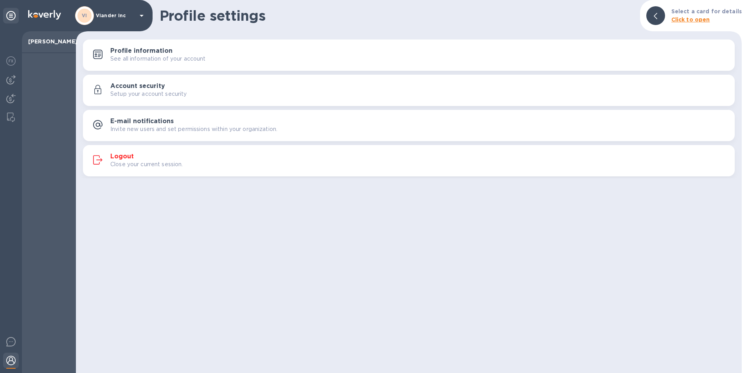
click at [117, 157] on h3 "Logout" at bounding box center [121, 156] width 23 height 7
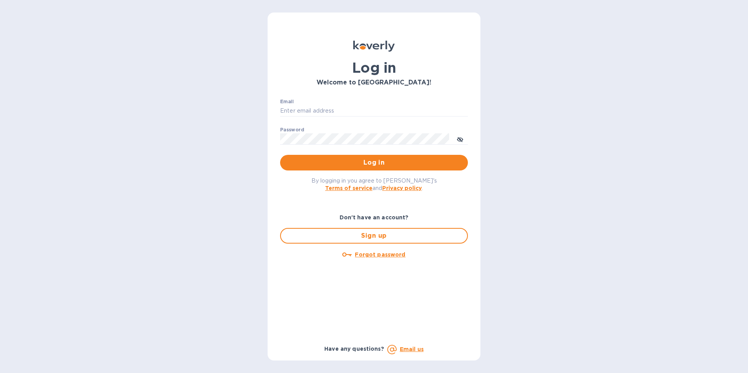
type input "ESEVERINO@VIANDERFOODS.COM"
click at [377, 164] on span "Log in" at bounding box center [374, 162] width 175 height 9
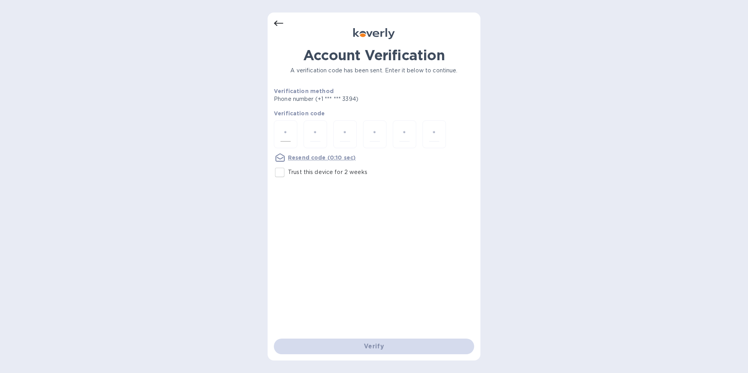
click at [288, 136] on input "number" at bounding box center [286, 134] width 10 height 14
type input "1"
type input "7"
type input "1"
type input "3"
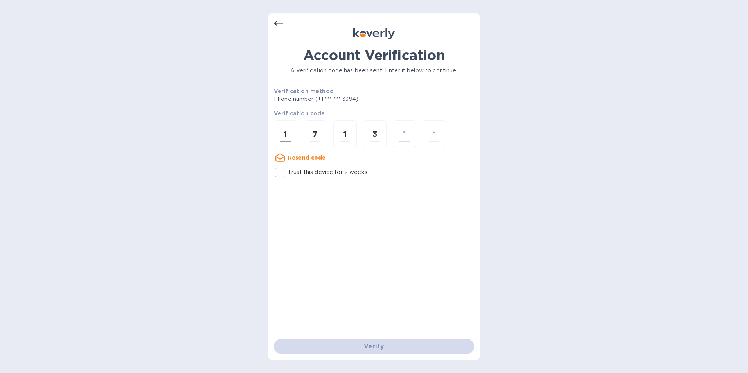
type input "7"
type input "5"
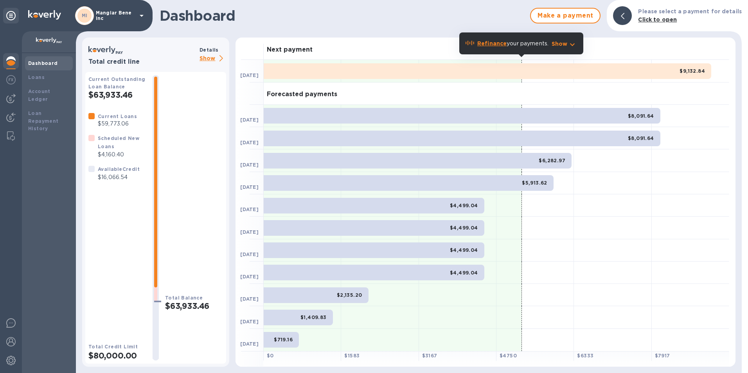
click at [140, 14] on icon at bounding box center [141, 15] width 9 height 9
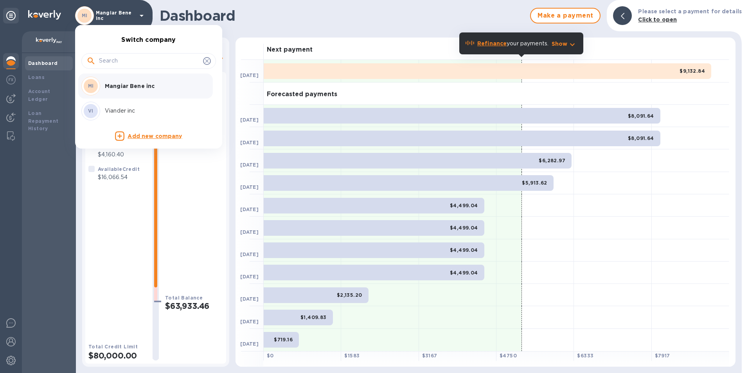
click at [114, 112] on p "Viander inc" at bounding box center [154, 111] width 99 height 8
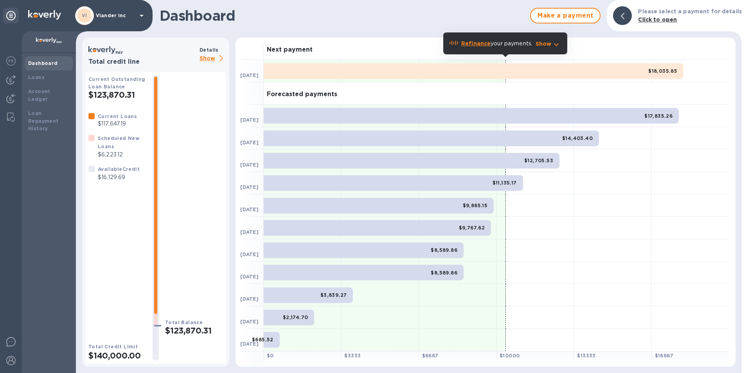
click at [211, 58] on p "Show" at bounding box center [213, 59] width 27 height 10
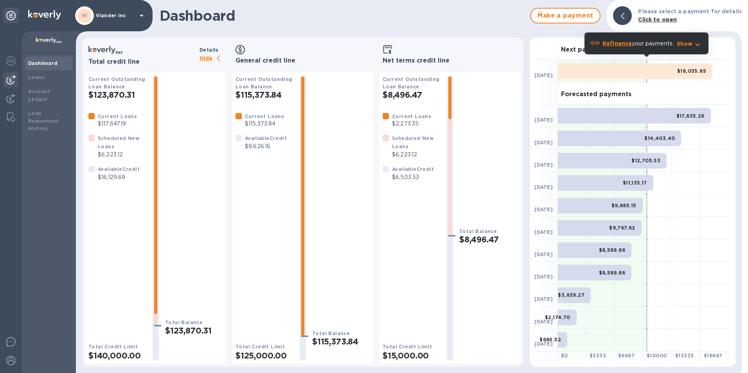
click at [13, 79] on img at bounding box center [10, 79] width 9 height 9
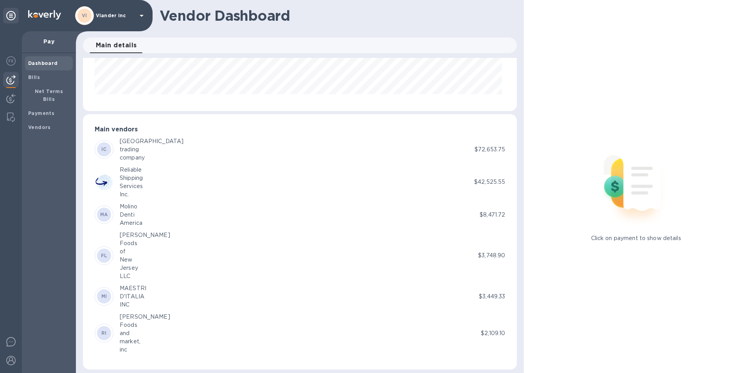
scroll to position [122, 0]
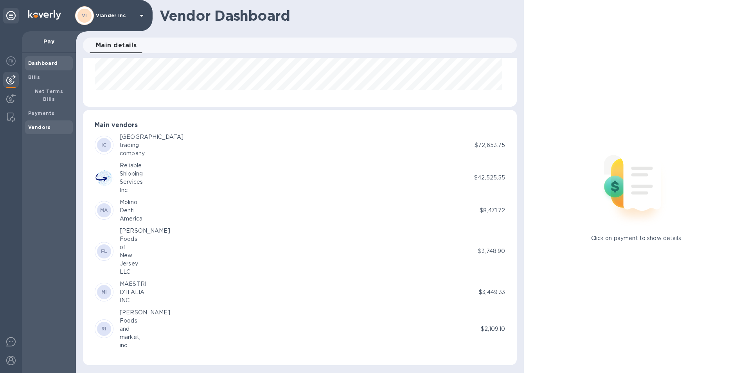
click at [30, 124] on b "Vendors" at bounding box center [39, 127] width 23 height 6
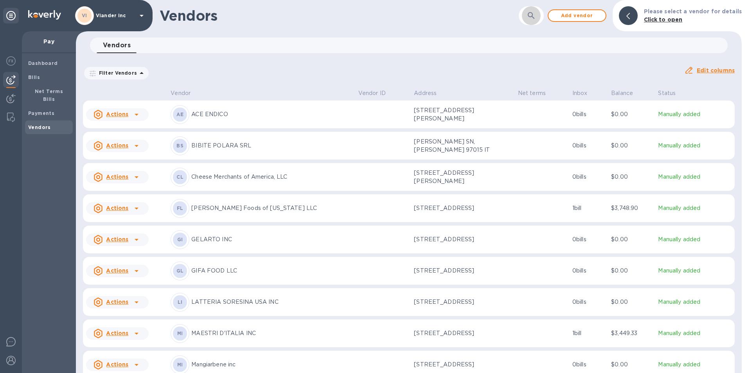
click at [534, 16] on icon "button" at bounding box center [531, 15] width 9 height 9
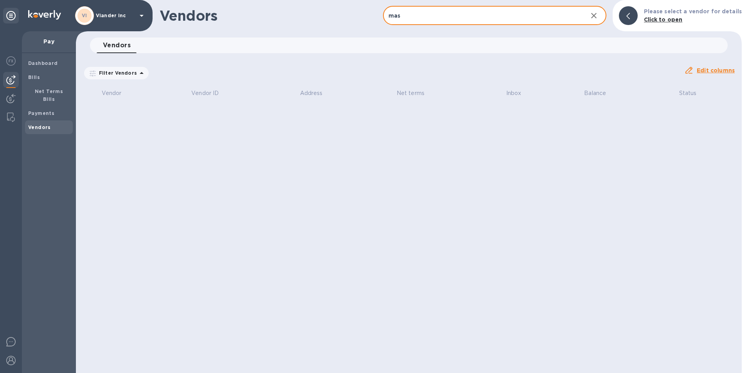
type input "master"
click at [142, 13] on icon at bounding box center [141, 15] width 9 height 9
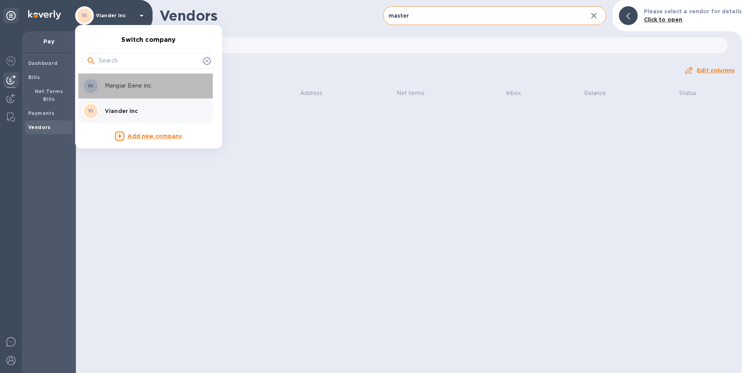
click at [114, 87] on p "Mangiar Bene inc" at bounding box center [154, 86] width 99 height 8
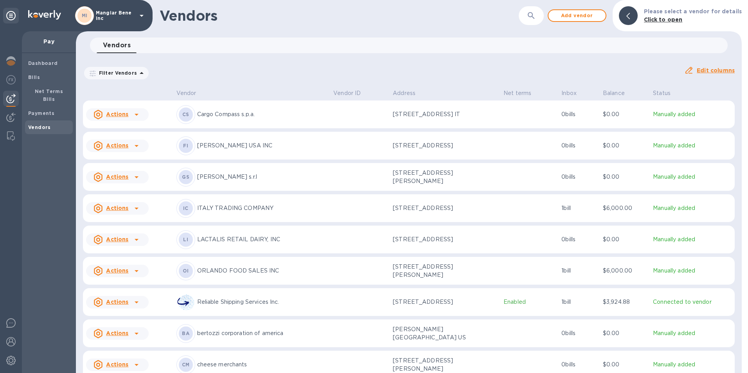
click at [536, 13] on icon "button" at bounding box center [531, 15] width 9 height 9
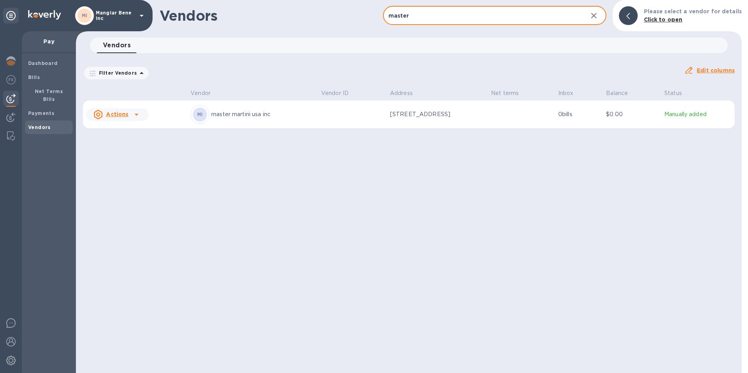
type input "master"
click at [135, 116] on icon at bounding box center [136, 114] width 9 height 9
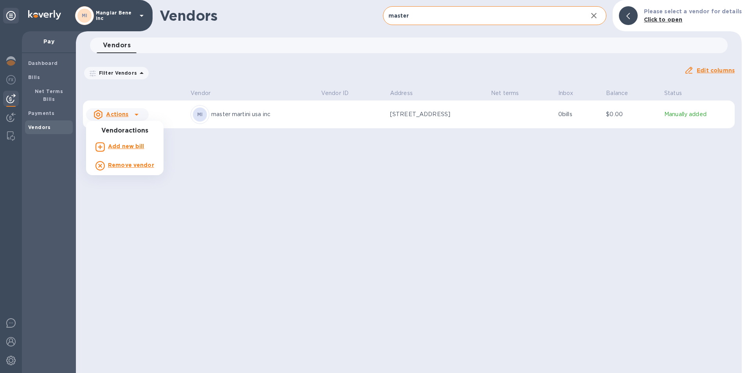
click at [126, 145] on b "Add new bill" at bounding box center [126, 146] width 36 height 6
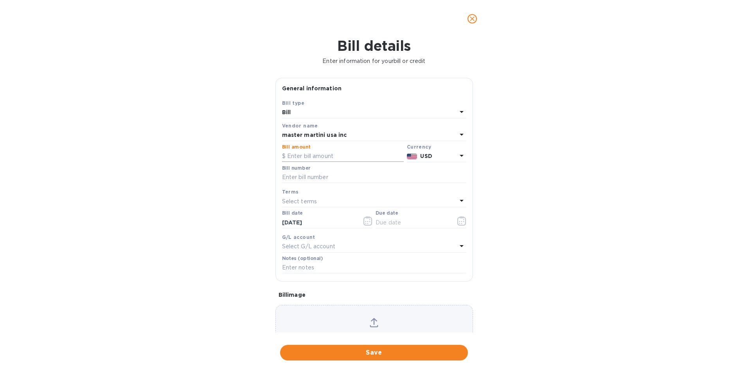
click at [291, 155] on input "text" at bounding box center [343, 157] width 122 height 12
type input "7,254"
click at [287, 177] on input "text" at bounding box center [374, 178] width 184 height 12
type input "1620131191"
click at [368, 223] on icon "button" at bounding box center [368, 220] width 9 height 9
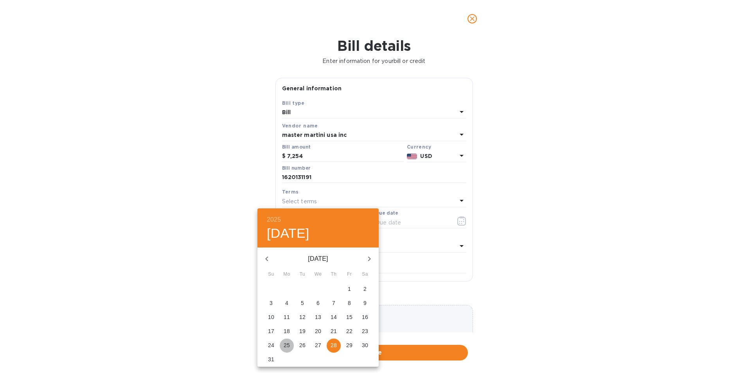
click at [286, 345] on p "25" at bounding box center [287, 346] width 6 height 8
type input "08/25/2025"
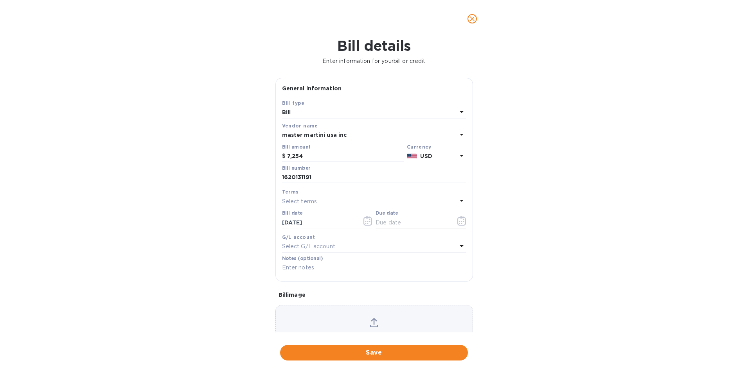
click at [459, 221] on icon "button" at bounding box center [462, 220] width 9 height 9
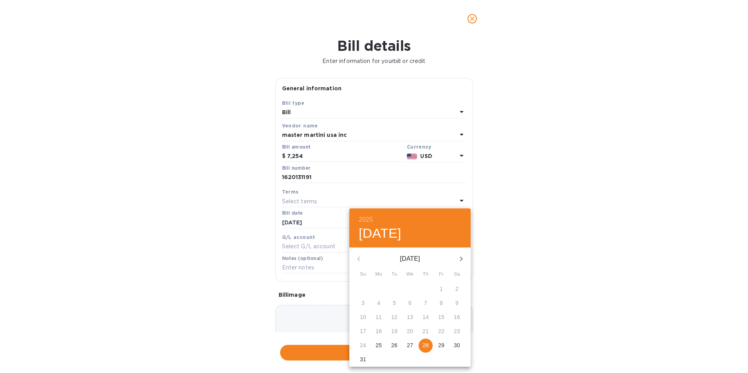
click at [424, 346] on p "28" at bounding box center [426, 346] width 6 height 8
type input "[DATE]"
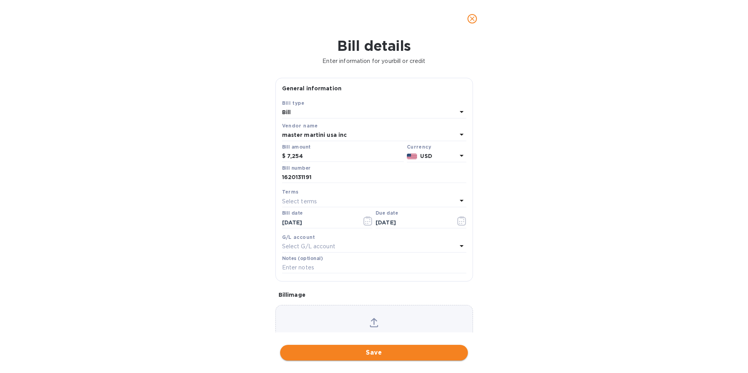
click at [376, 353] on span "Save" at bounding box center [374, 352] width 175 height 9
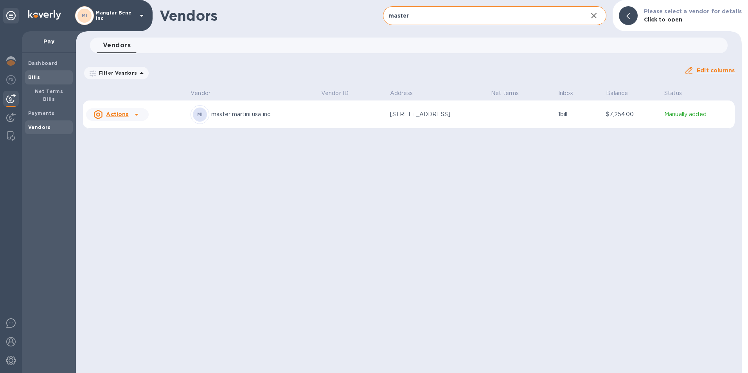
click at [35, 75] on b "Bills" at bounding box center [34, 77] width 12 height 6
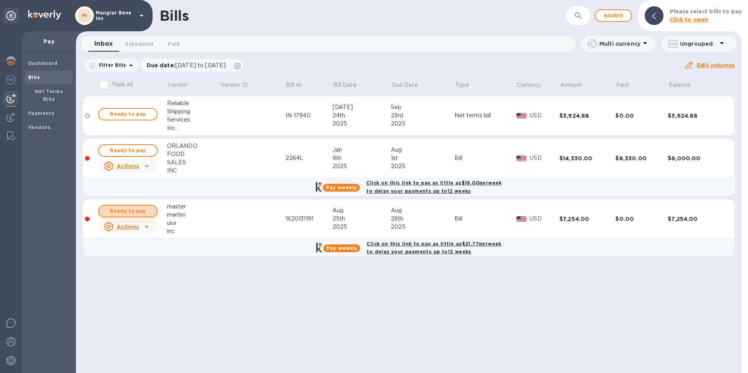
click at [125, 211] on span "Ready to pay" at bounding box center [127, 211] width 45 height 9
click at [128, 212] on span "Ready to pay" at bounding box center [127, 211] width 45 height 9
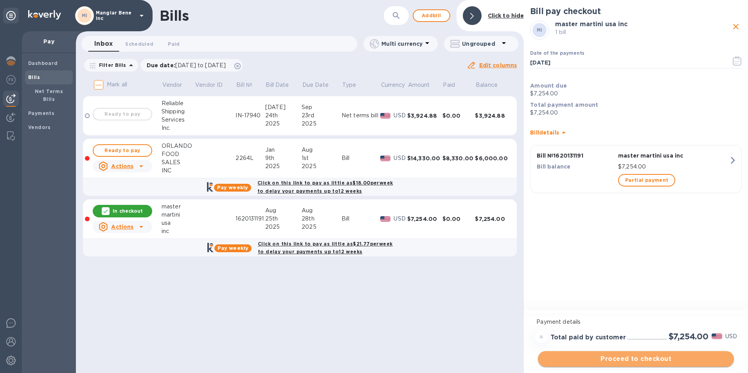
click at [625, 361] on span "Proceed to checkout" at bounding box center [636, 359] width 184 height 9
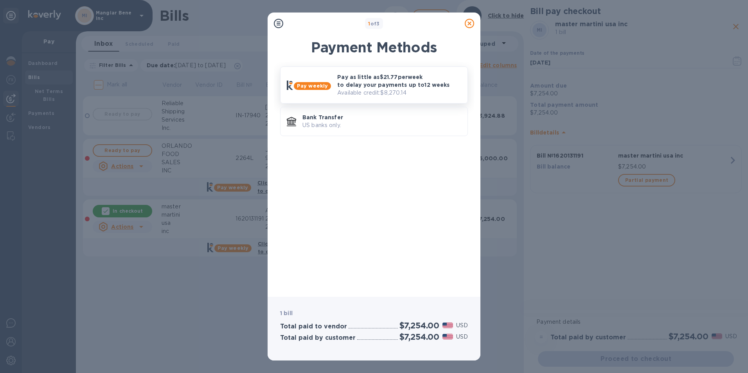
click at [386, 87] on p "Pay as little as $21.77 per week to delay your payments up to 12 weeks" at bounding box center [399, 81] width 124 height 16
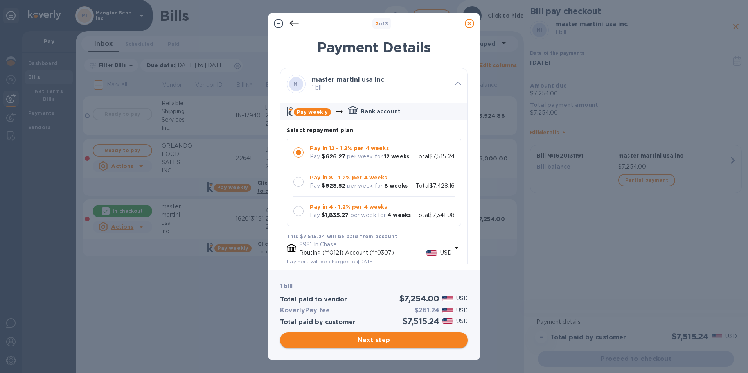
click at [376, 341] on span "Next step" at bounding box center [374, 340] width 175 height 9
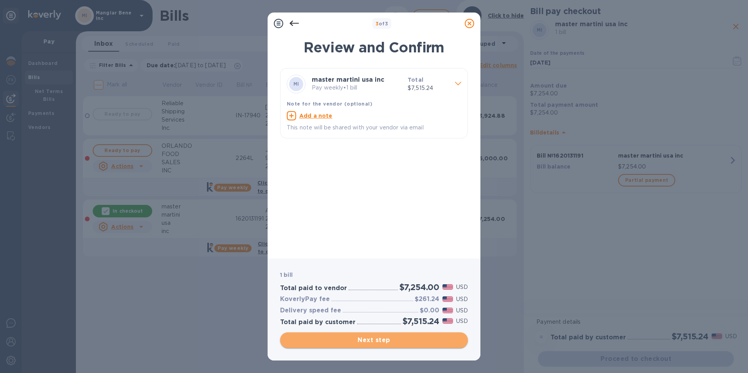
click at [374, 340] on span "Next step" at bounding box center [374, 340] width 175 height 9
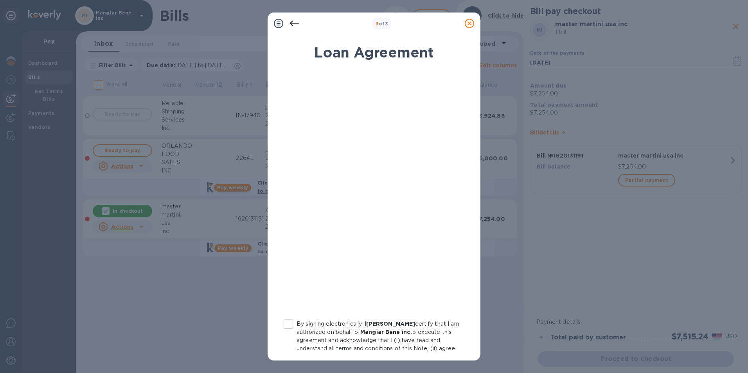
scroll to position [64, 0]
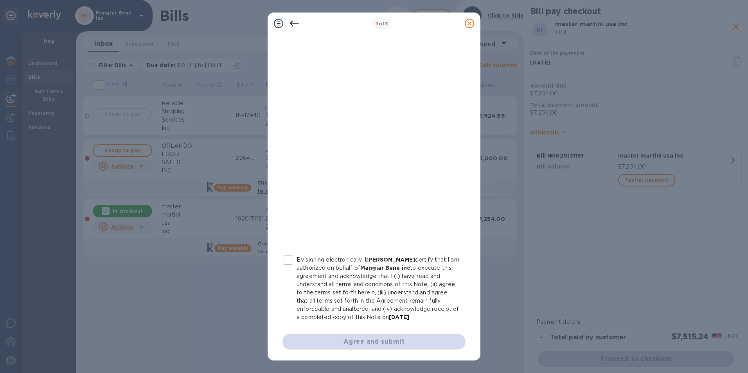
click at [289, 261] on input "By signing electronically, I Ettore Severino certify that I am authorized on be…" at bounding box center [288, 260] width 16 height 16
checkbox input "true"
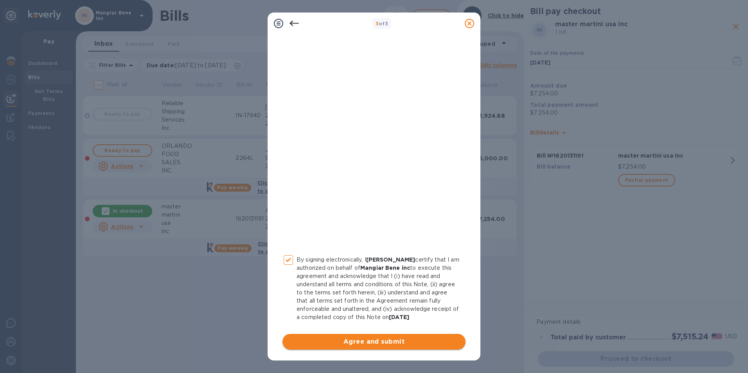
click at [379, 347] on button "Agree and submit" at bounding box center [374, 342] width 183 height 16
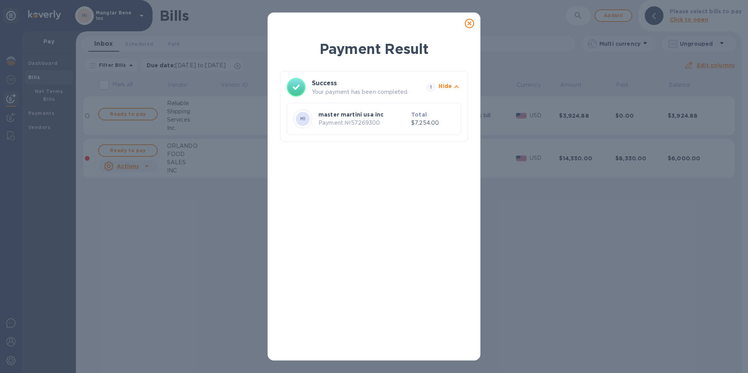
click at [471, 23] on icon at bounding box center [469, 23] width 9 height 9
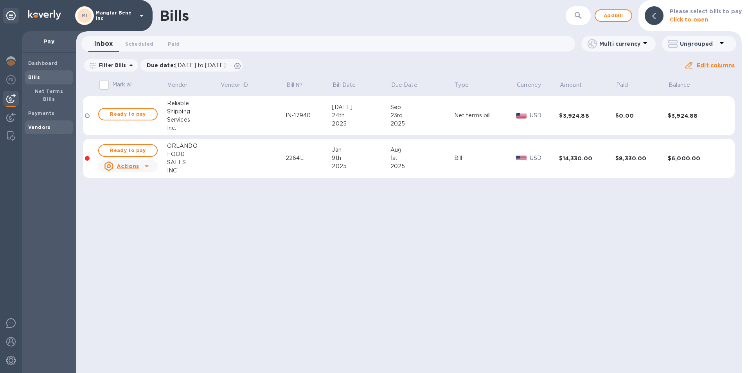
click at [41, 124] on b "Vendors" at bounding box center [39, 127] width 23 height 6
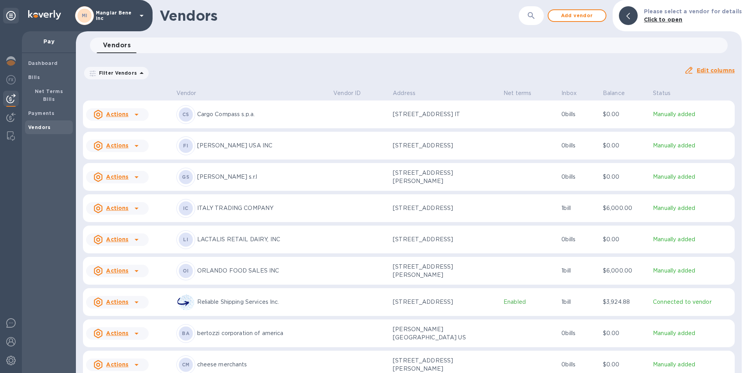
click at [138, 11] on icon at bounding box center [141, 15] width 9 height 9
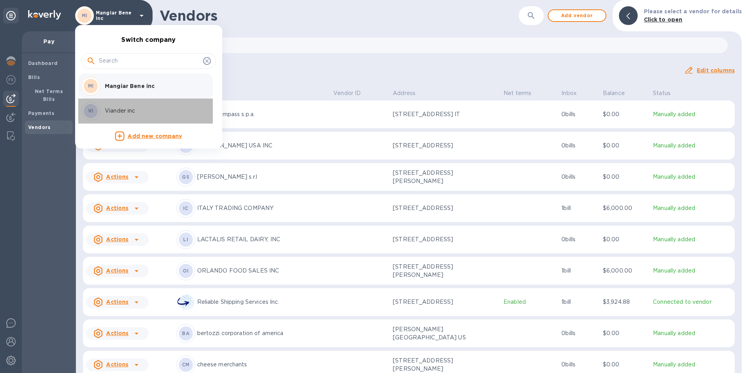
click at [118, 111] on p "Viander inc" at bounding box center [154, 111] width 99 height 8
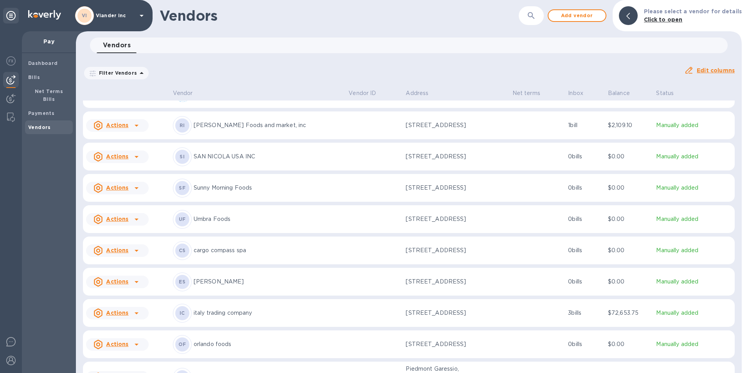
scroll to position [529, 0]
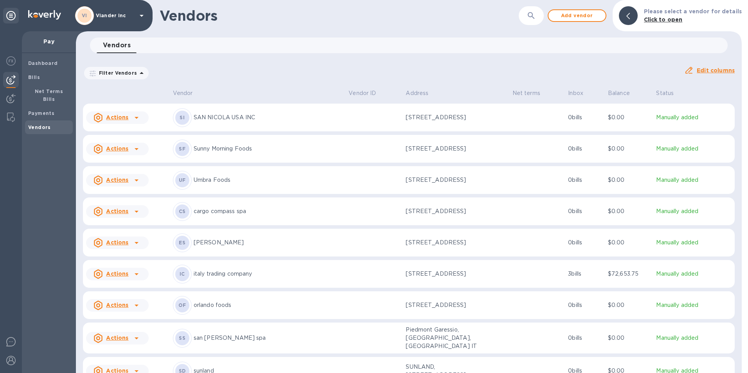
click at [137, 343] on icon at bounding box center [136, 338] width 9 height 9
click at [128, 339] on b "Add new bill" at bounding box center [126, 338] width 36 height 6
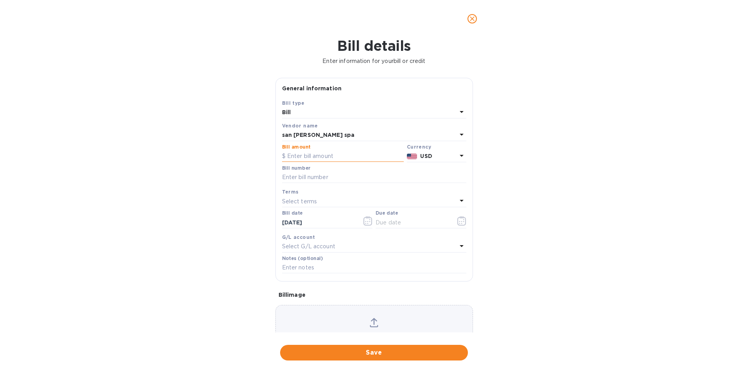
click at [298, 155] on input "text" at bounding box center [343, 157] width 122 height 12
type input "5,000"
click at [292, 175] on input "text" at bounding box center [374, 178] width 184 height 12
click at [473, 20] on icon "close" at bounding box center [472, 18] width 5 height 5
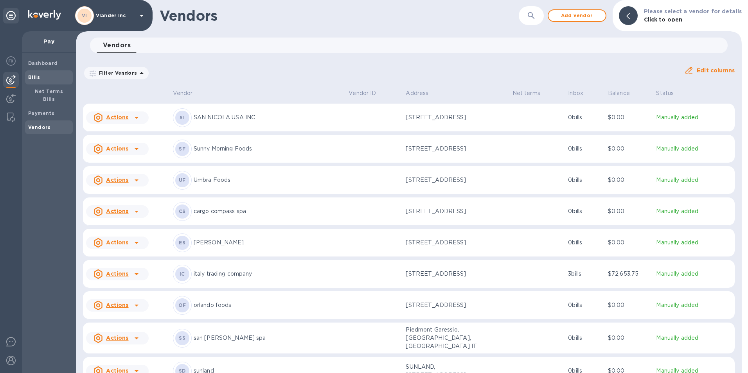
click at [29, 78] on b "Bills" at bounding box center [34, 77] width 12 height 6
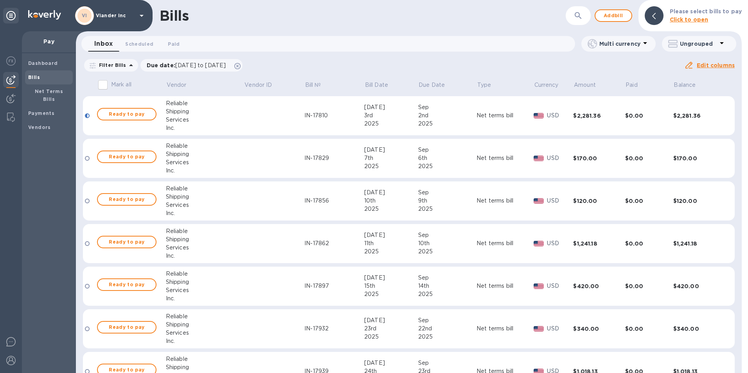
click at [141, 16] on icon at bounding box center [142, 16] width 4 height 2
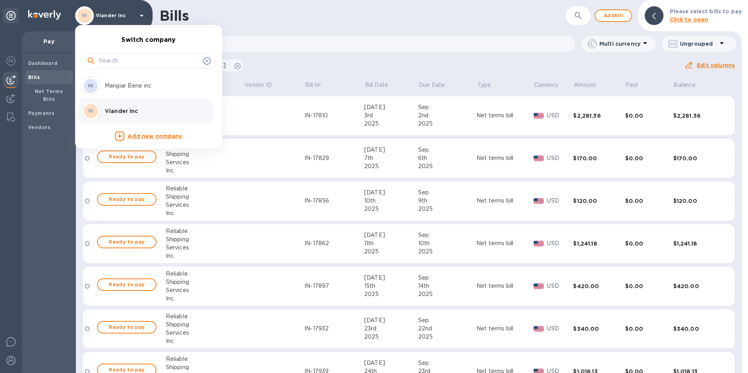
click at [141, 17] on div at bounding box center [374, 186] width 748 height 373
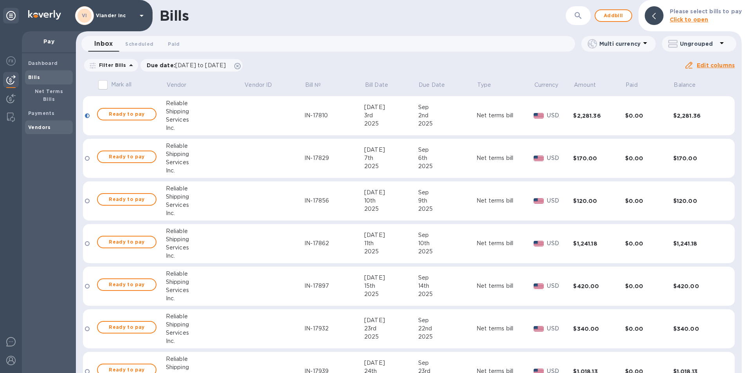
click at [43, 124] on b "Vendors" at bounding box center [39, 127] width 23 height 6
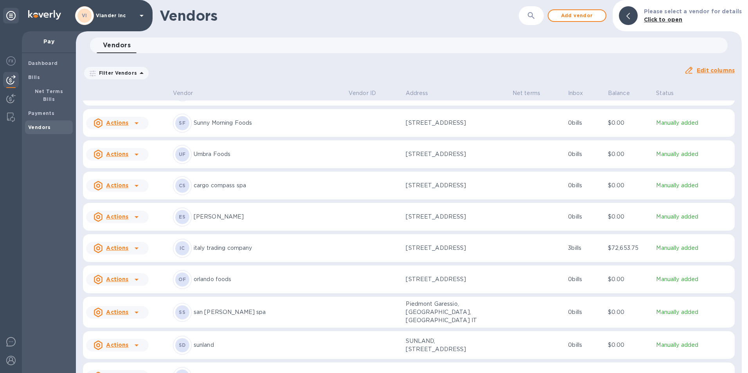
scroll to position [588, 0]
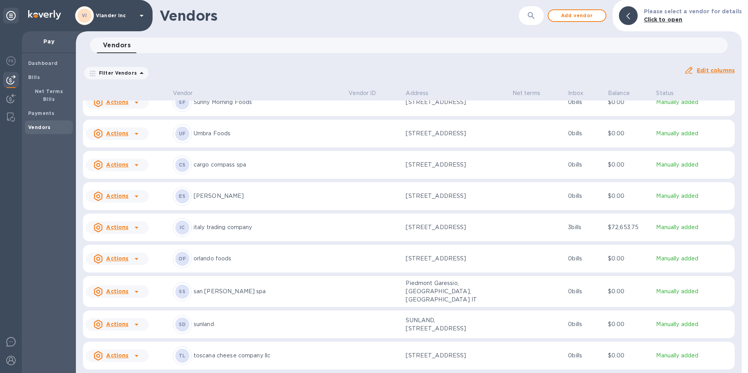
click at [131, 292] on div at bounding box center [136, 292] width 13 height 13
click at [122, 324] on b "Add new bill" at bounding box center [126, 325] width 36 height 6
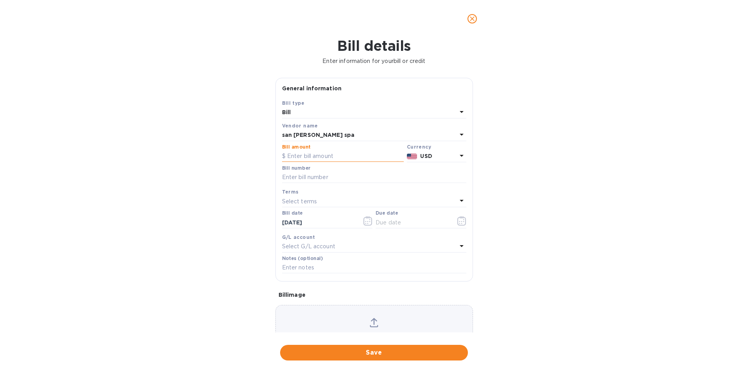
click at [291, 158] on input "text" at bounding box center [343, 157] width 122 height 12
click at [291, 177] on input "text" at bounding box center [374, 178] width 184 height 12
type input "213/04"
click at [291, 156] on input "text" at bounding box center [343, 157] width 122 height 12
type input "4,932.17"
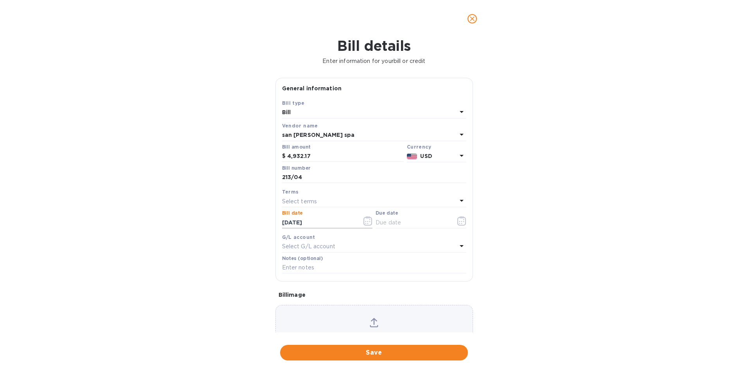
click at [318, 224] on input "[DATE]" at bounding box center [319, 223] width 74 height 12
click at [288, 221] on input "[DATE]" at bounding box center [319, 223] width 74 height 12
click at [296, 225] on input "[DATE]" at bounding box center [319, 223] width 74 height 12
type input "[DATE]"
click at [461, 219] on icon "button" at bounding box center [462, 220] width 9 height 9
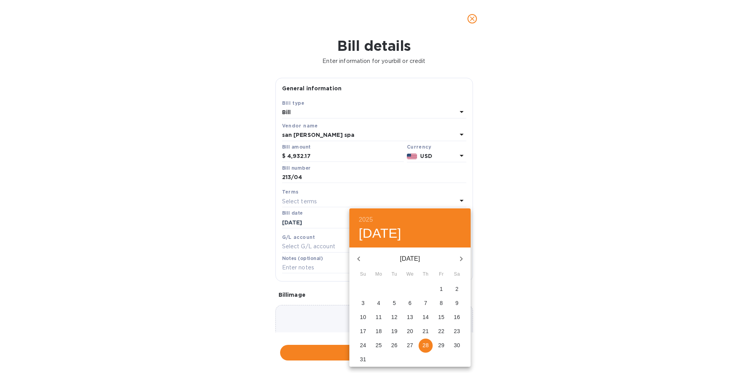
click at [442, 330] on p "22" at bounding box center [441, 332] width 6 height 8
type input "[DATE]"
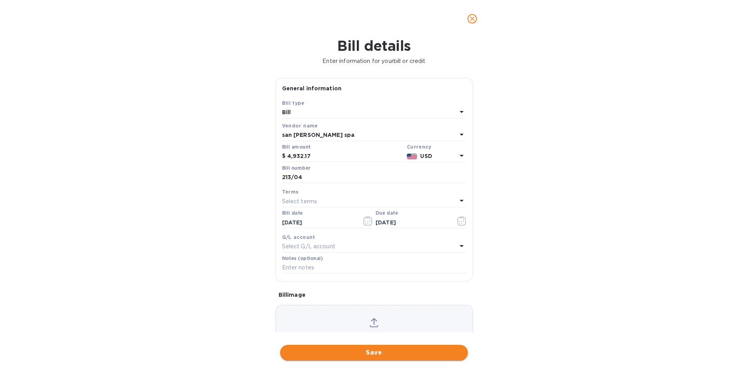
click at [373, 353] on span "Save" at bounding box center [374, 352] width 175 height 9
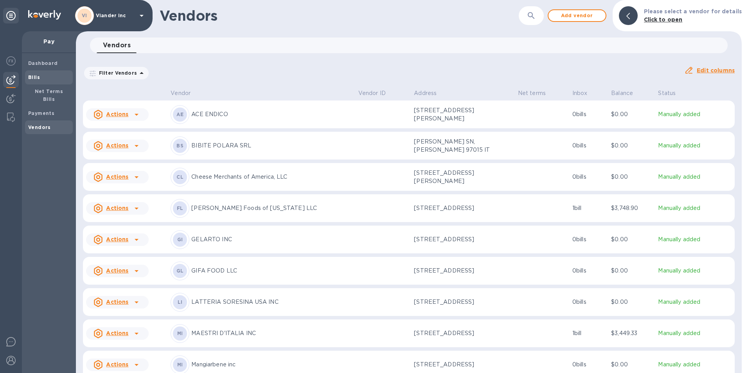
click at [32, 79] on b "Bills" at bounding box center [34, 77] width 12 height 6
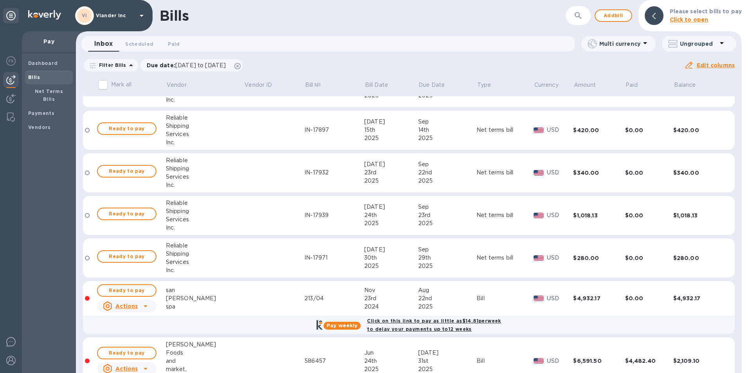
scroll to position [157, 0]
click at [119, 290] on span "Ready to pay" at bounding box center [126, 290] width 45 height 9
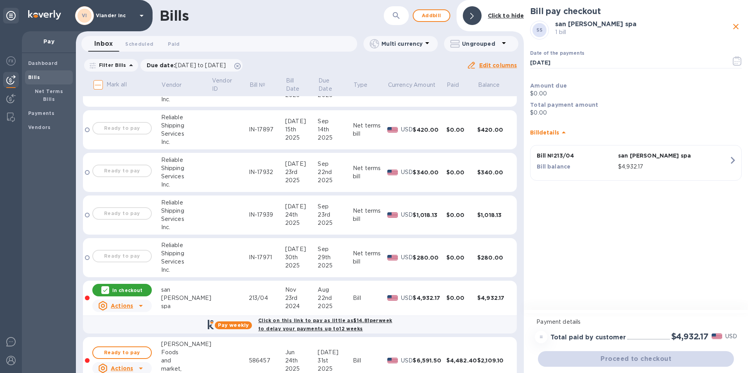
click at [31, 74] on span "Bills" at bounding box center [34, 78] width 12 height 8
click at [32, 79] on b "Bills" at bounding box center [34, 77] width 12 height 6
click at [139, 307] on icon at bounding box center [140, 305] width 9 height 9
click at [123, 357] on b "Delete" at bounding box center [124, 356] width 20 height 6
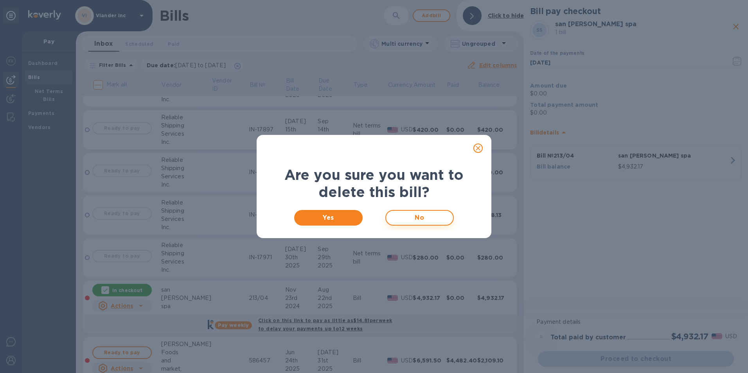
click at [421, 222] on span "No" at bounding box center [420, 217] width 54 height 9
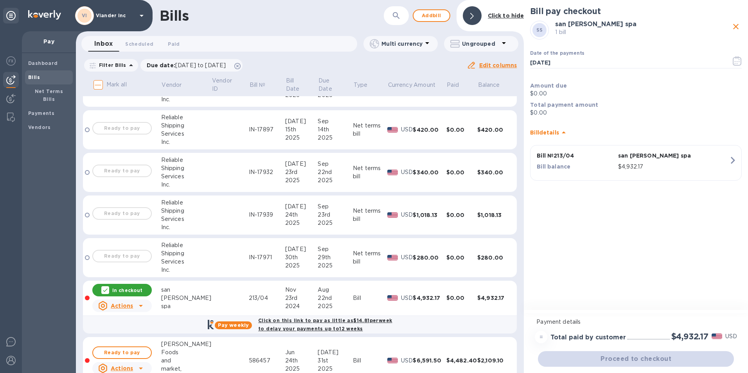
click at [553, 133] on b "Bill details" at bounding box center [544, 133] width 29 height 6
click at [554, 131] on b "Bill details" at bounding box center [544, 129] width 29 height 6
click at [118, 304] on u "Actions" at bounding box center [122, 306] width 22 height 6
click at [121, 360] on p "Delete" at bounding box center [124, 357] width 20 height 8
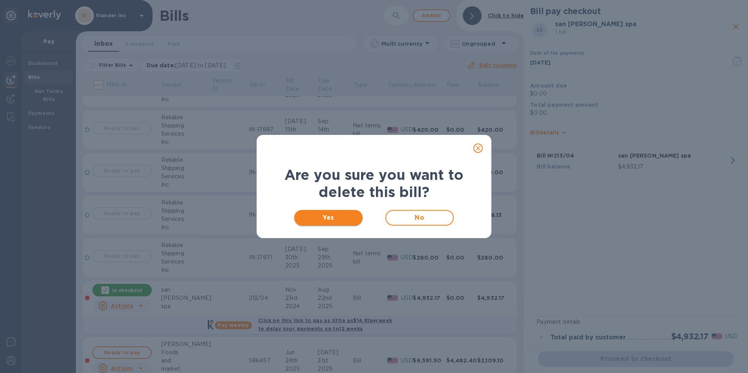
click at [331, 217] on span "Yes" at bounding box center [329, 217] width 56 height 9
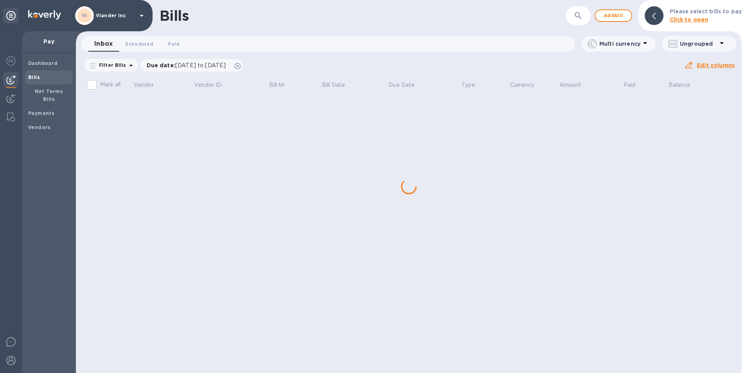
scroll to position [0, 0]
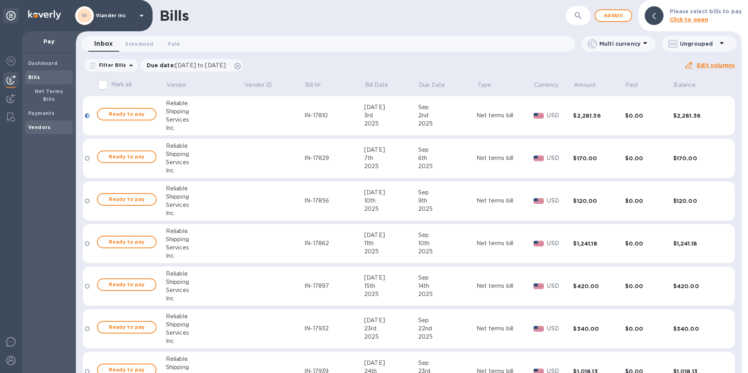
click at [38, 124] on b "Vendors" at bounding box center [39, 127] width 23 height 6
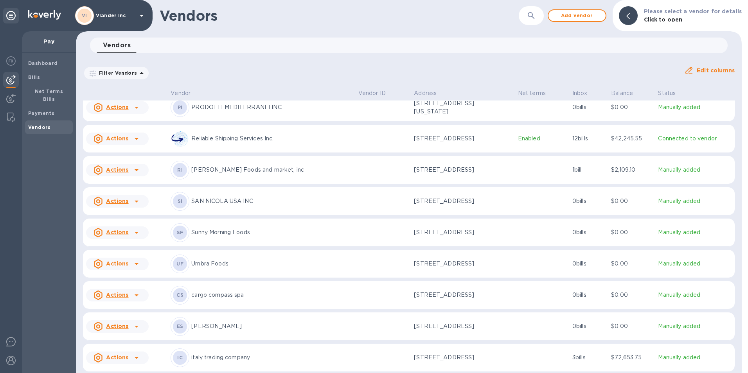
scroll to position [399, 0]
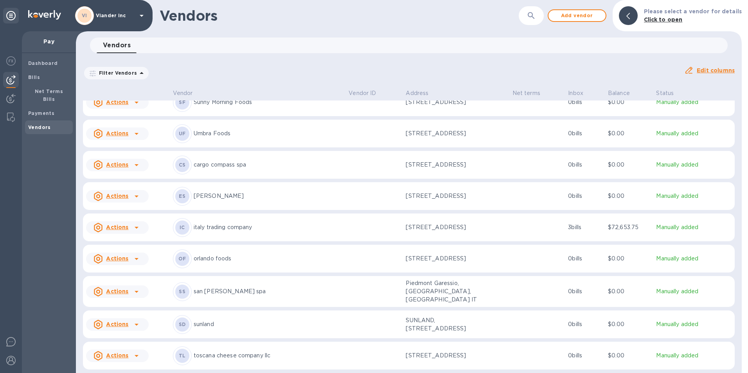
click at [202, 294] on p "san [PERSON_NAME] spa" at bounding box center [268, 292] width 149 height 8
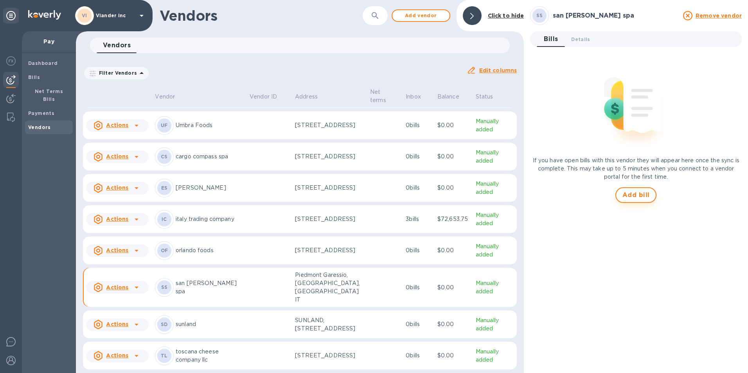
click at [642, 196] on span "Add bill" at bounding box center [636, 195] width 27 height 9
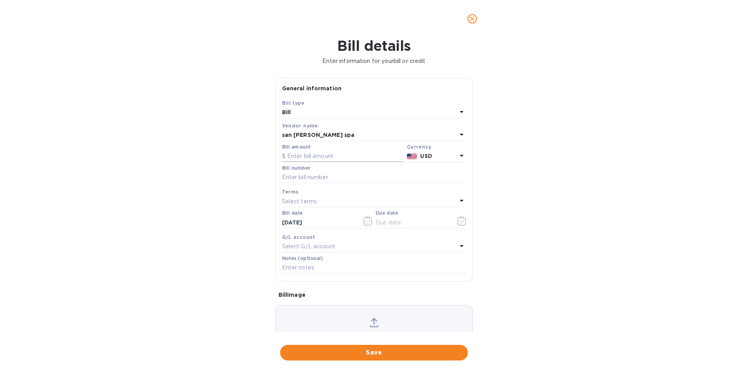
click at [319, 151] on input "text" at bounding box center [343, 157] width 122 height 12
drag, startPoint x: 311, startPoint y: 155, endPoint x: 284, endPoint y: 156, distance: 27.1
click at [284, 156] on div "$ 31,025" at bounding box center [343, 157] width 122 height 12
type input "31,025"
click at [286, 176] on input "text" at bounding box center [374, 178] width 184 height 12
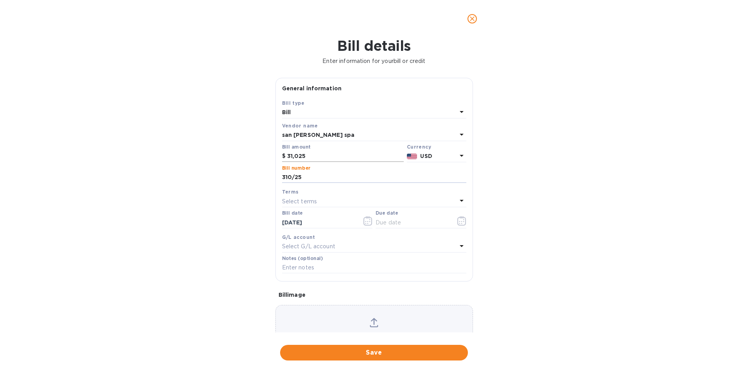
type input "310/25"
drag, startPoint x: 308, startPoint y: 153, endPoint x: 288, endPoint y: 154, distance: 19.2
click at [288, 154] on input "31,025" at bounding box center [345, 157] width 117 height 12
type input "4,754.72"
click at [458, 157] on icon at bounding box center [461, 155] width 9 height 9
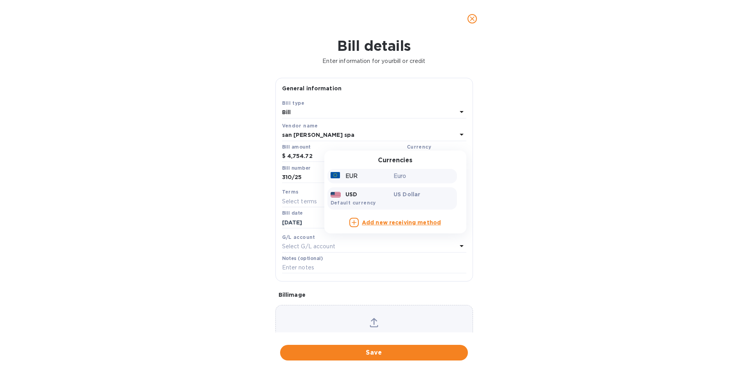
click at [409, 181] on div "Euro" at bounding box center [423, 176] width 63 height 11
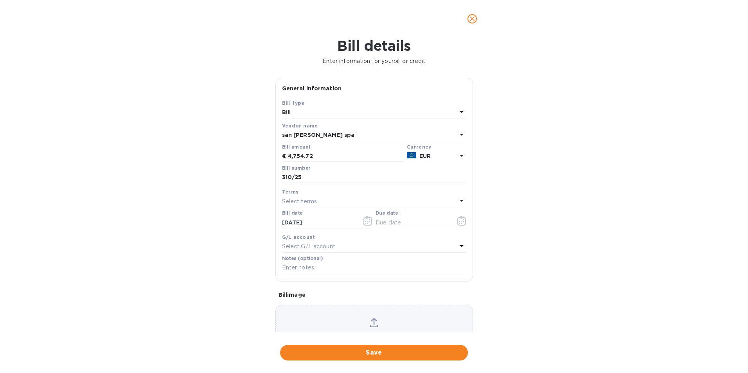
click at [371, 221] on icon "button" at bounding box center [368, 220] width 9 height 9
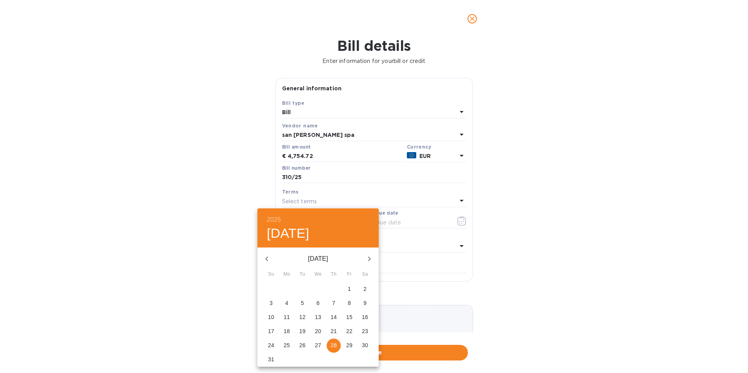
click at [333, 332] on p "21" at bounding box center [334, 332] width 6 height 8
type input "[DATE]"
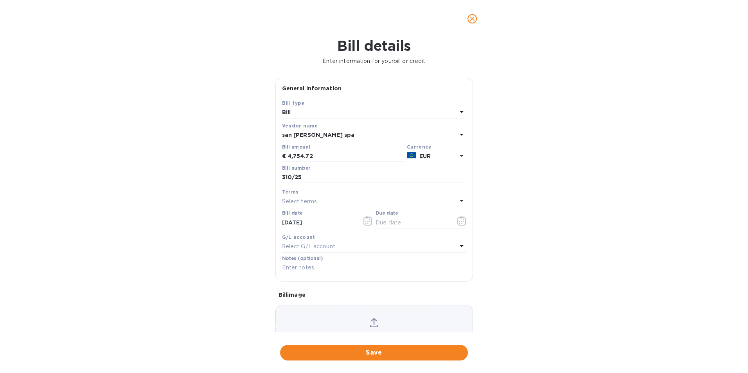
click at [458, 224] on icon "button" at bounding box center [462, 220] width 9 height 9
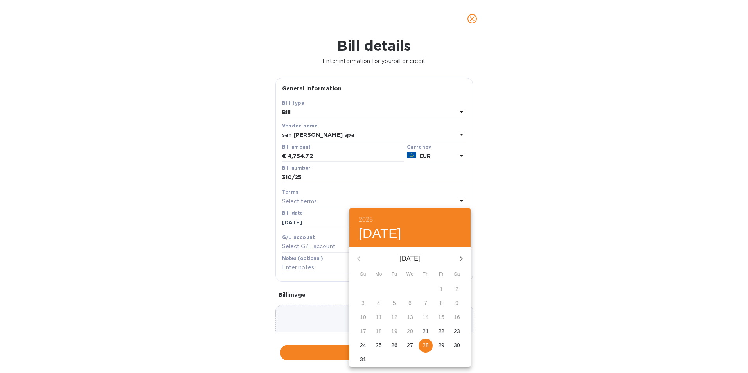
click at [410, 344] on p "27" at bounding box center [410, 346] width 6 height 8
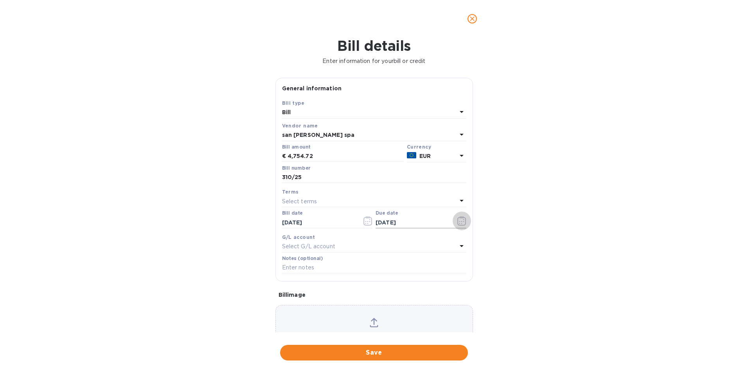
click at [460, 221] on icon "button" at bounding box center [462, 220] width 9 height 9
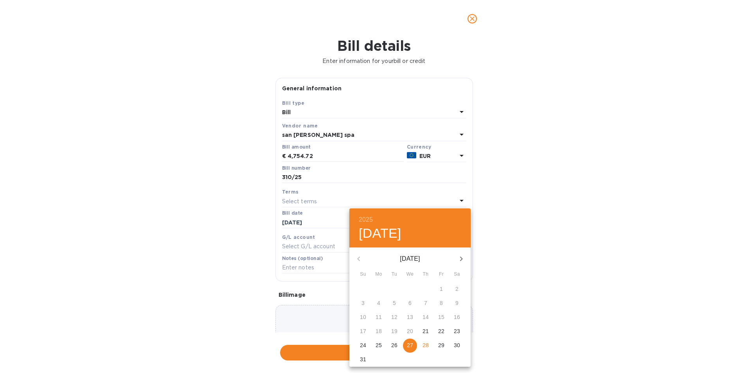
click at [429, 344] on p "28" at bounding box center [426, 346] width 6 height 8
type input "[DATE]"
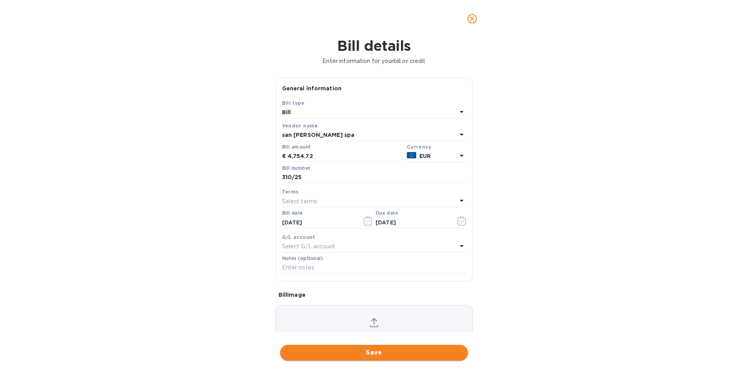
click at [372, 352] on span "Save" at bounding box center [374, 352] width 175 height 9
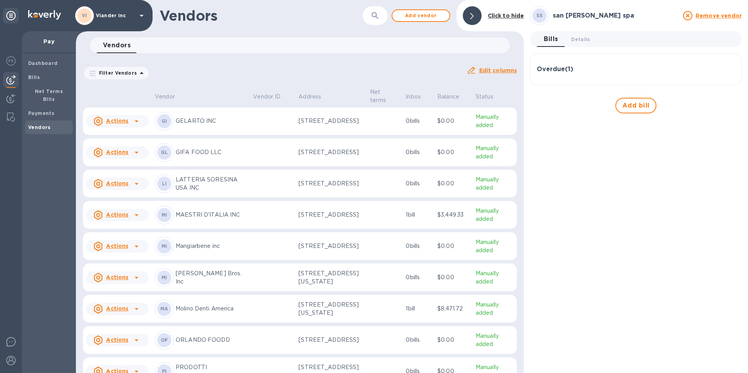
scroll to position [157, 0]
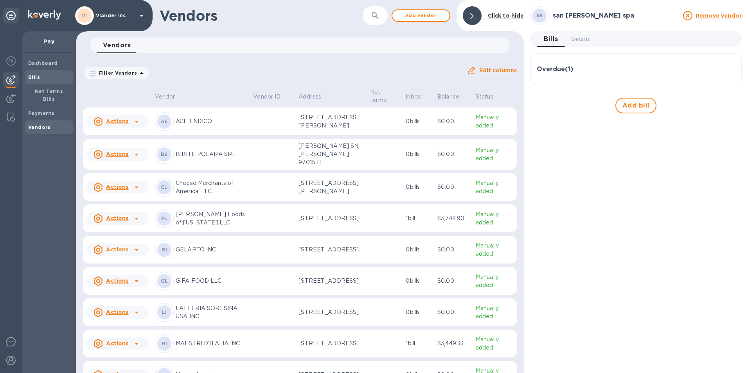
click at [36, 76] on b "Bills" at bounding box center [34, 77] width 12 height 6
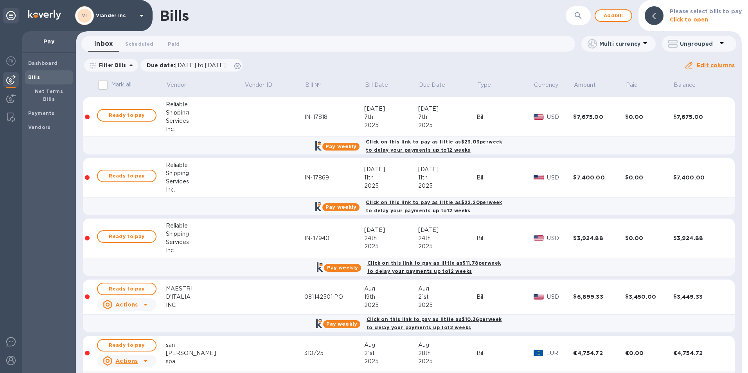
scroll to position [491, 0]
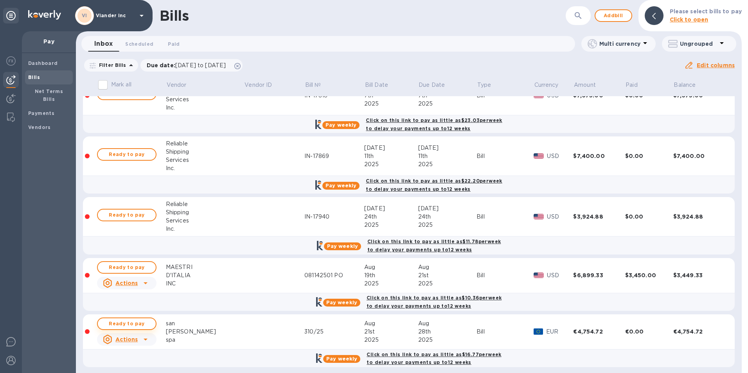
click at [128, 322] on span "Ready to pay" at bounding box center [126, 323] width 45 height 9
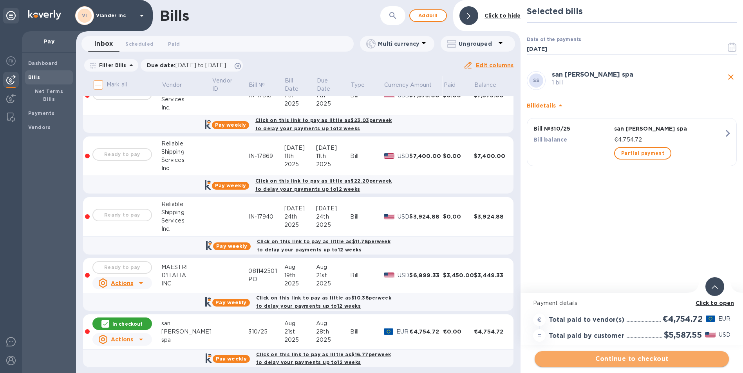
click at [620, 359] on span "Continue to checkout" at bounding box center [632, 359] width 182 height 9
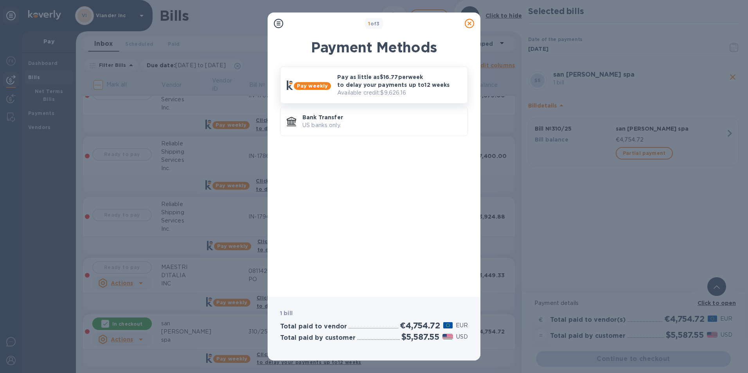
click at [379, 87] on p "Pay as little as $16.77 per week to delay your payments up to 12 weeks" at bounding box center [399, 81] width 124 height 16
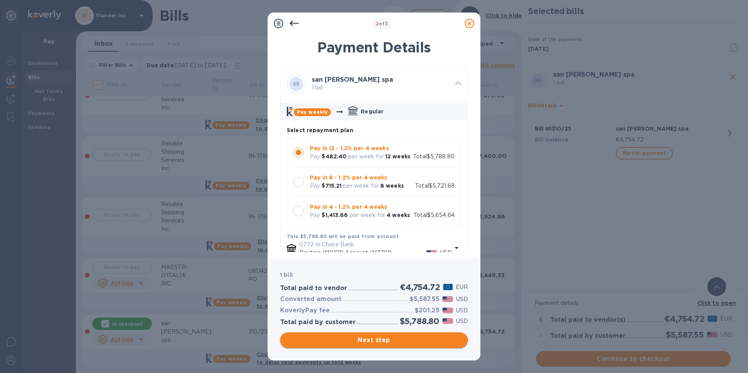
click at [369, 339] on span "Next step" at bounding box center [374, 340] width 175 height 9
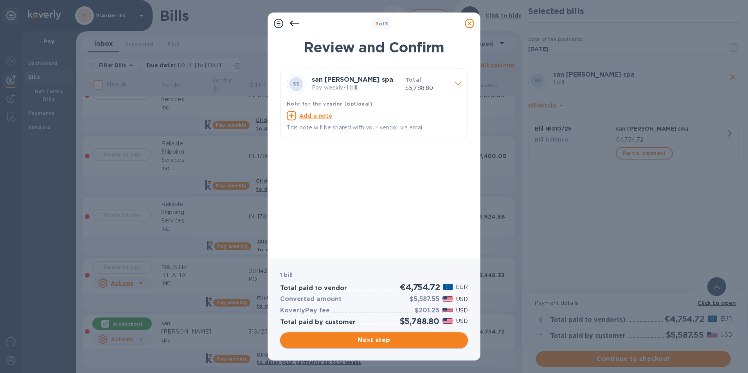
click at [380, 342] on span "Next step" at bounding box center [374, 340] width 175 height 9
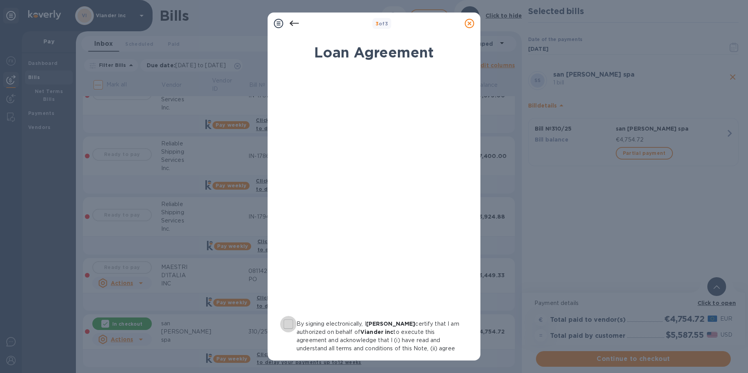
click at [286, 324] on input "By signing electronically, I [PERSON_NAME] certify that I am authorized on beha…" at bounding box center [288, 324] width 16 height 16
checkbox input "true"
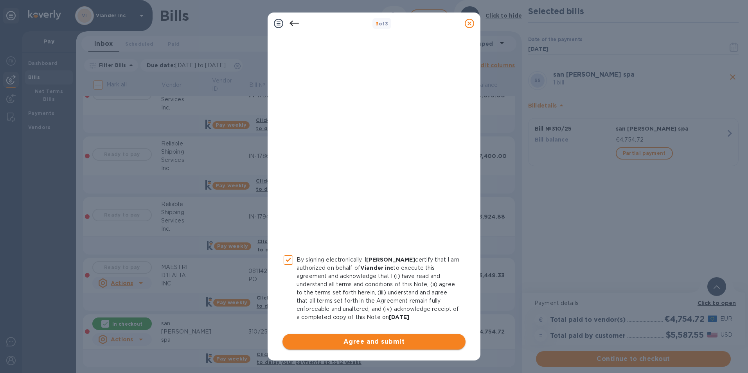
click at [380, 342] on span "Agree and submit" at bounding box center [374, 341] width 171 height 9
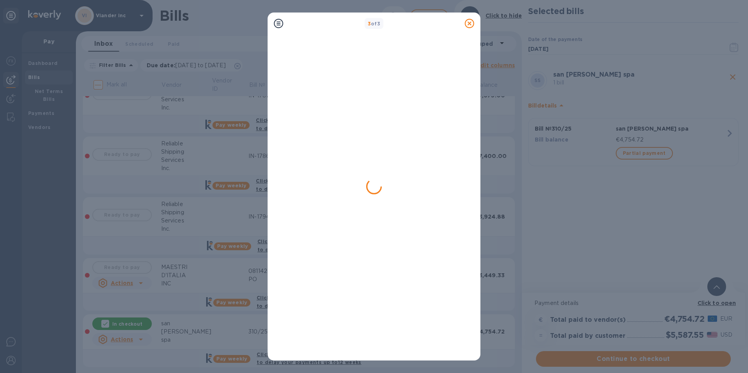
scroll to position [0, 0]
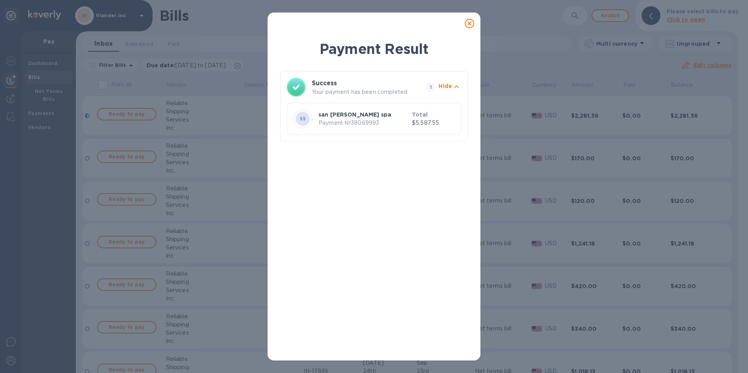
click at [471, 22] on icon at bounding box center [469, 23] width 9 height 9
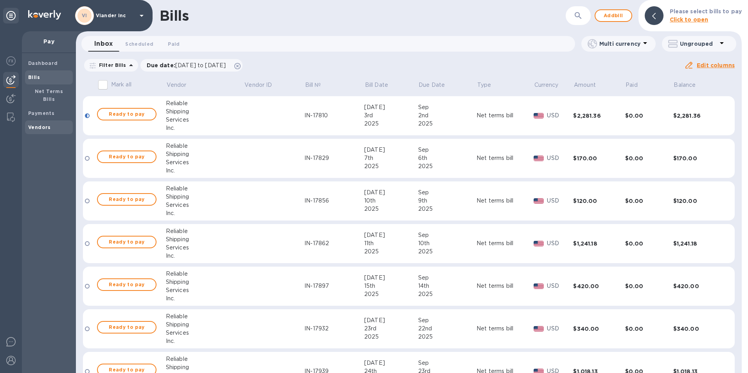
click at [31, 124] on b "Vendors" at bounding box center [39, 127] width 23 height 6
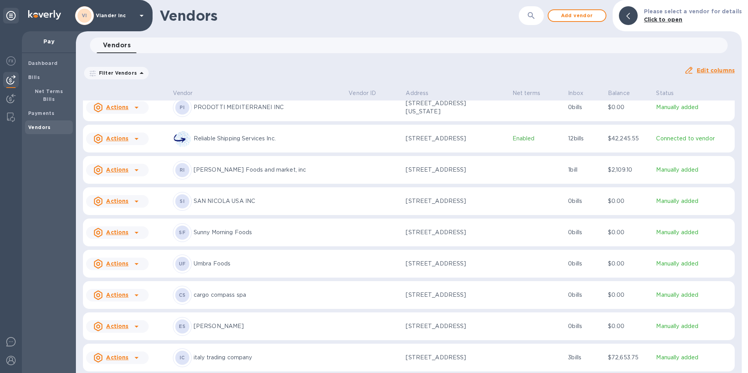
scroll to position [490, 0]
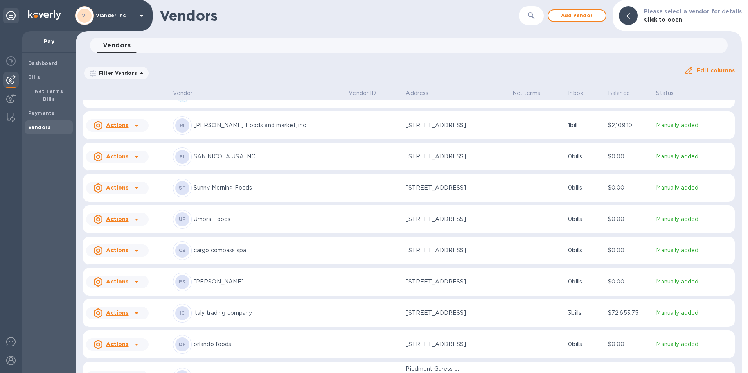
click at [536, 17] on icon "button" at bounding box center [531, 15] width 9 height 9
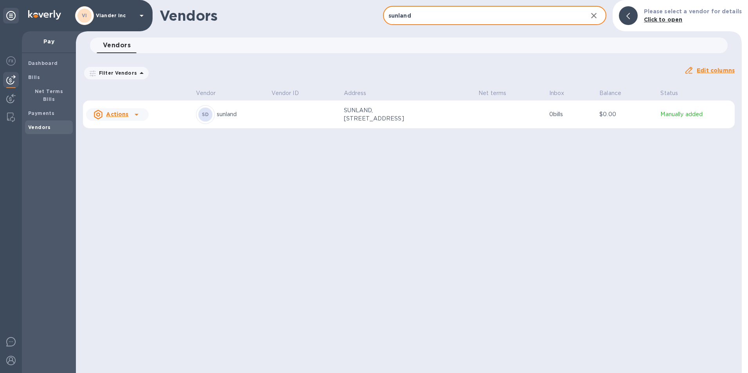
type input "sunland"
click at [233, 114] on p "sunland" at bounding box center [241, 114] width 49 height 8
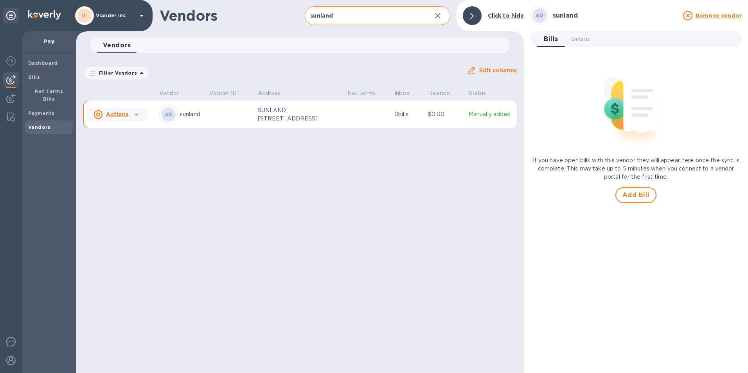
click at [138, 113] on icon at bounding box center [136, 114] width 9 height 9
click at [130, 148] on b "Add new bill" at bounding box center [126, 146] width 36 height 6
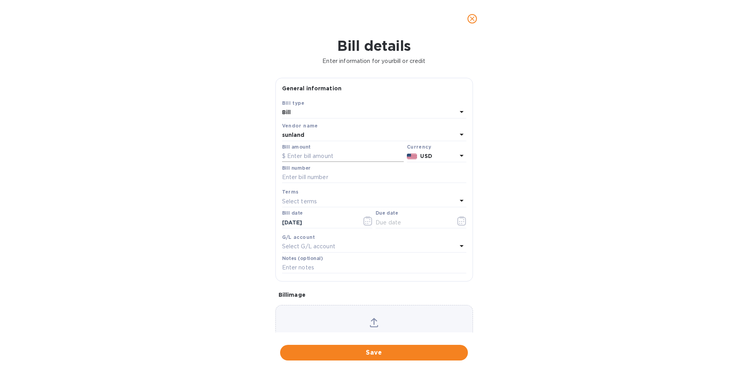
click at [295, 157] on input "text" at bounding box center [343, 157] width 122 height 12
type input "2,900.73"
click at [295, 175] on input "text" at bounding box center [374, 178] width 184 height 12
type input "s1800272 s1800283 s1800493 s1802697"
click at [460, 224] on icon "button" at bounding box center [462, 220] width 9 height 9
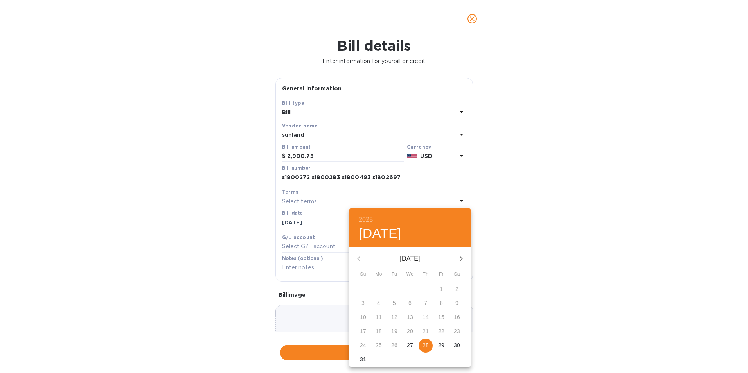
click at [552, 197] on div at bounding box center [374, 186] width 748 height 373
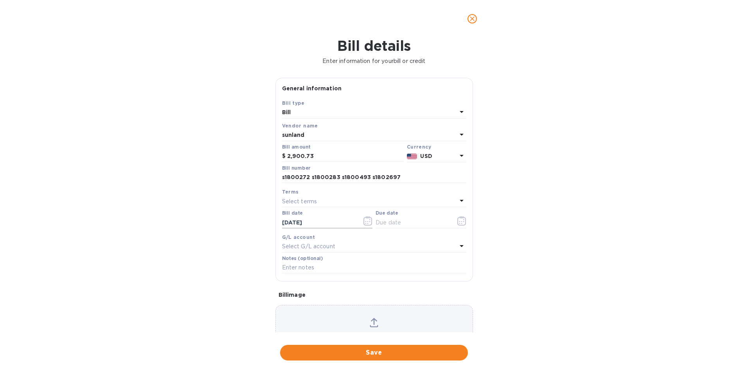
click at [368, 223] on icon "button" at bounding box center [368, 220] width 9 height 9
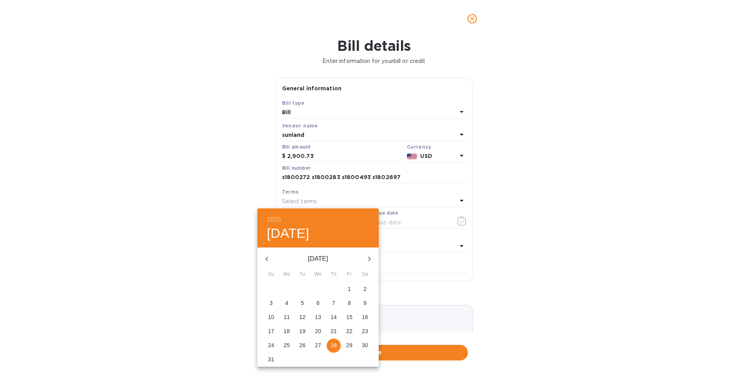
click at [269, 262] on icon "button" at bounding box center [266, 258] width 9 height 9
click at [289, 330] on p "23" at bounding box center [287, 332] width 6 height 8
type input "[DATE]"
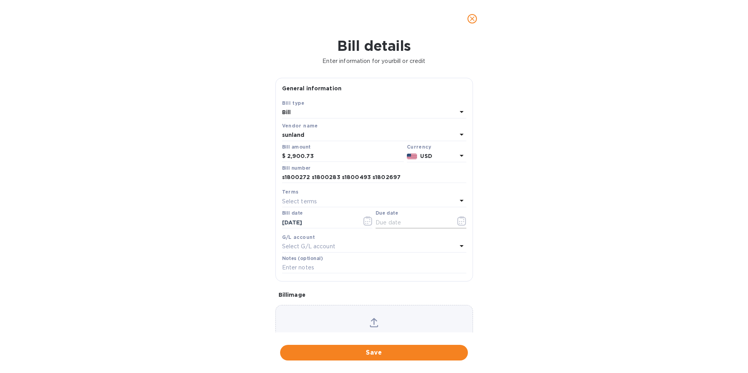
click at [460, 221] on icon "button" at bounding box center [462, 220] width 9 height 9
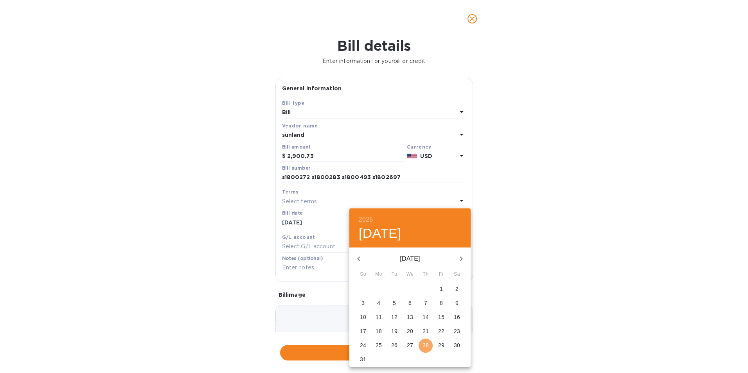
click at [428, 344] on p "28" at bounding box center [426, 346] width 6 height 8
type input "[DATE]"
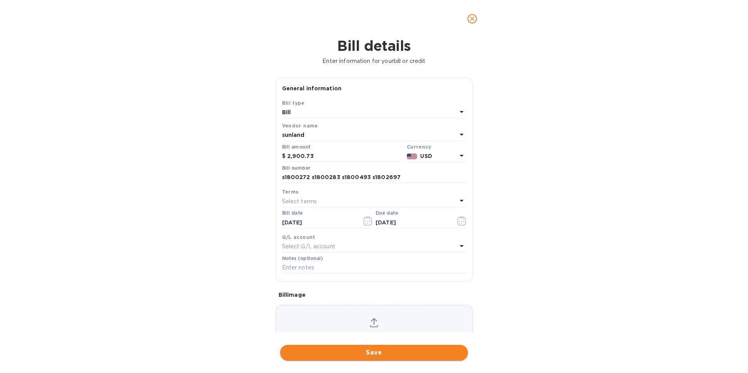
click at [378, 352] on span "Save" at bounding box center [374, 352] width 175 height 9
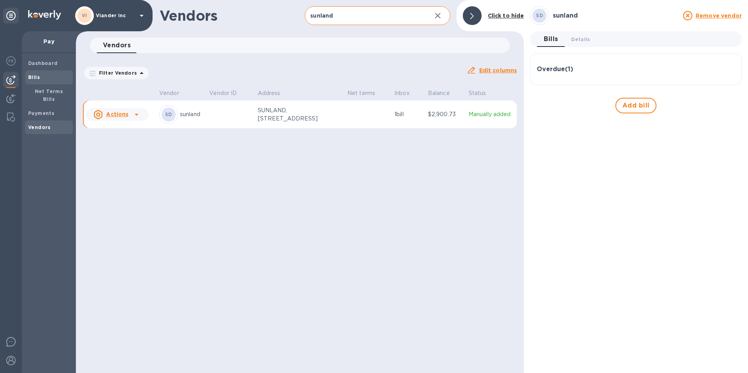
click at [31, 78] on b "Bills" at bounding box center [34, 77] width 12 height 6
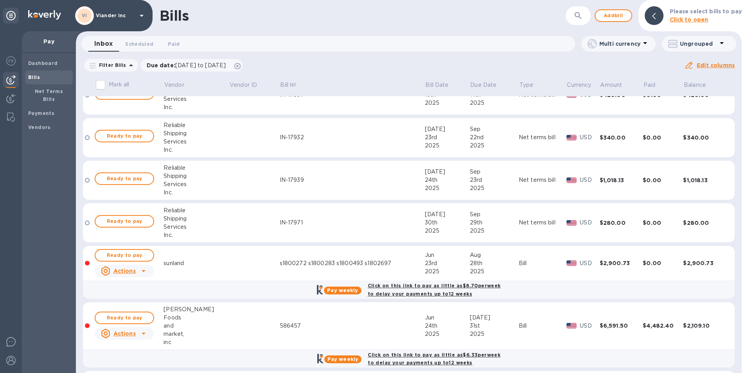
scroll to position [196, 0]
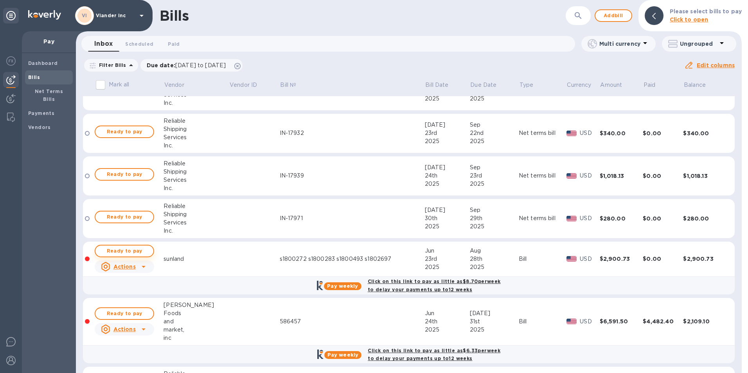
click at [124, 254] on span "Ready to pay" at bounding box center [124, 251] width 45 height 9
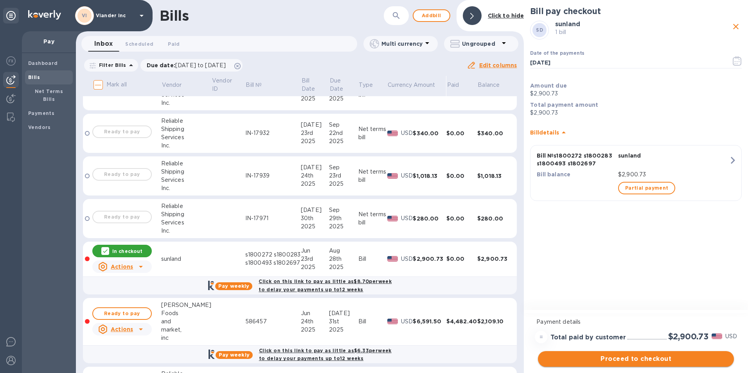
click at [612, 361] on span "Proceed to checkout" at bounding box center [636, 359] width 184 height 9
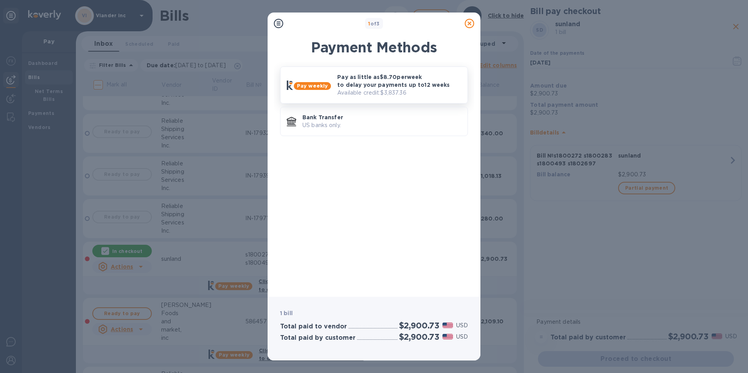
click at [379, 87] on p "Pay as little as $8.70 per week to delay your payments up to 12 weeks" at bounding box center [399, 81] width 124 height 16
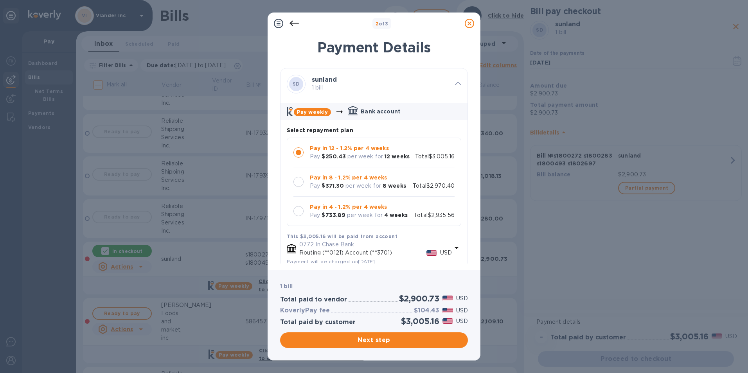
click at [299, 184] on div at bounding box center [299, 182] width 10 height 10
click at [368, 342] on span "Next step" at bounding box center [374, 340] width 175 height 9
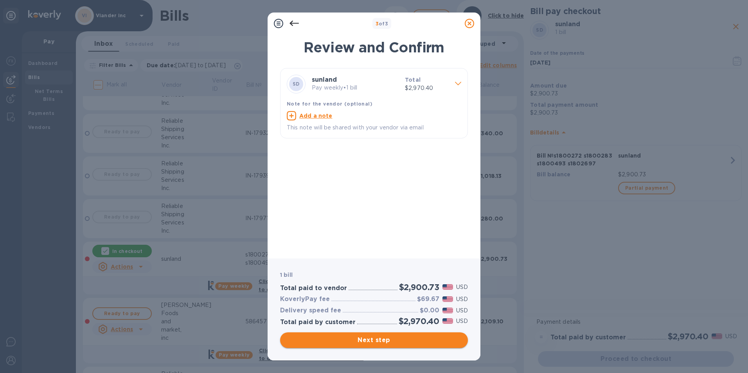
click at [368, 340] on span "Next step" at bounding box center [374, 340] width 175 height 9
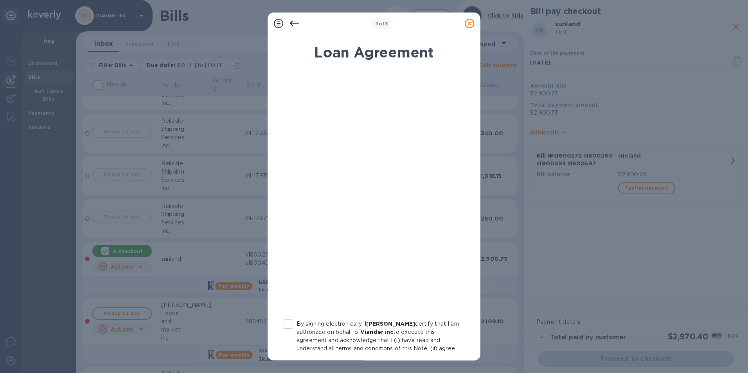
click at [288, 326] on input "By signing electronically, I [PERSON_NAME] certify that I am authorized on beha…" at bounding box center [288, 324] width 16 height 16
checkbox input "true"
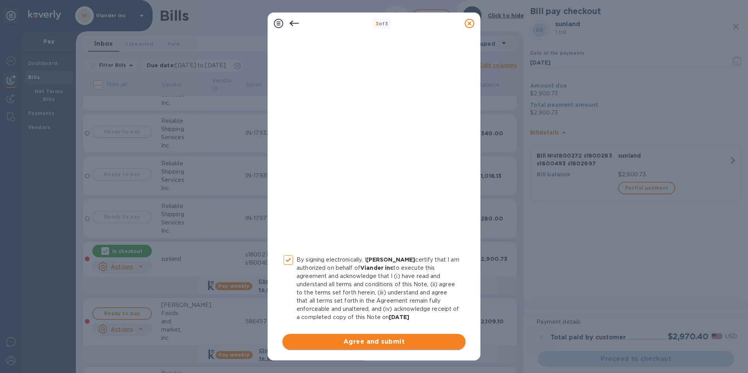
click at [370, 344] on span "Agree and submit" at bounding box center [374, 341] width 171 height 9
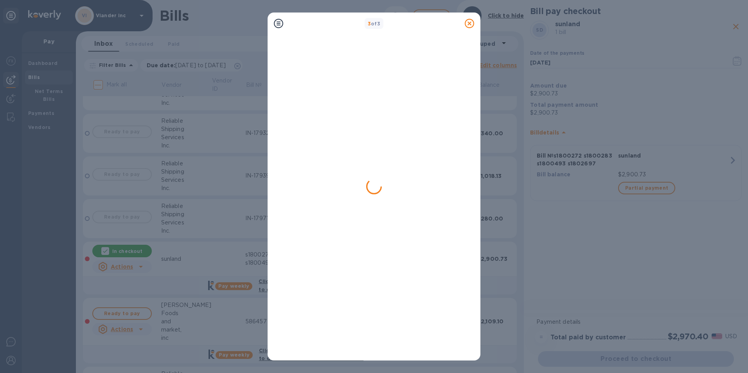
scroll to position [0, 0]
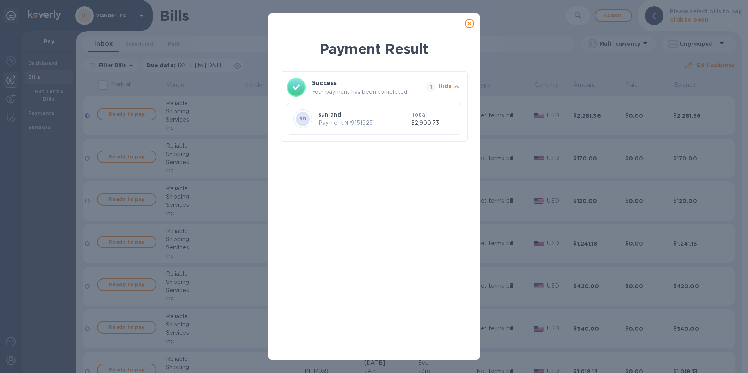
click at [469, 23] on icon at bounding box center [469, 23] width 9 height 9
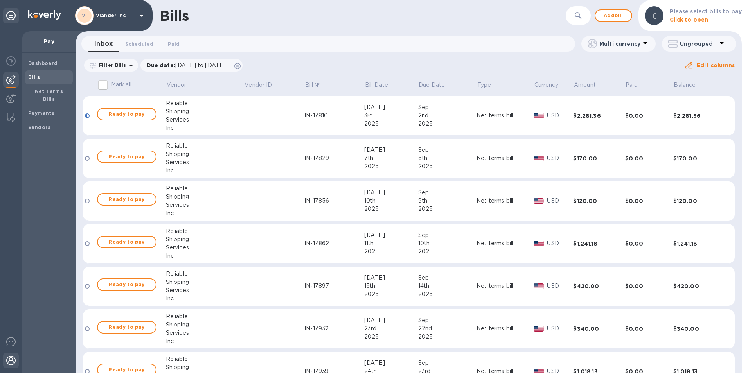
click at [11, 362] on img at bounding box center [10, 360] width 9 height 9
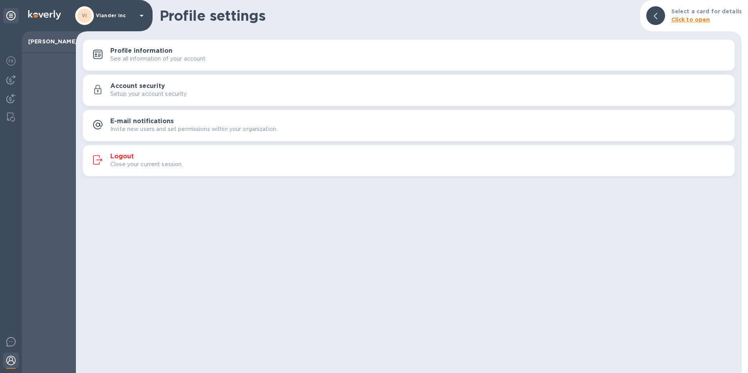
click at [130, 155] on h3 "Logout" at bounding box center [121, 156] width 23 height 7
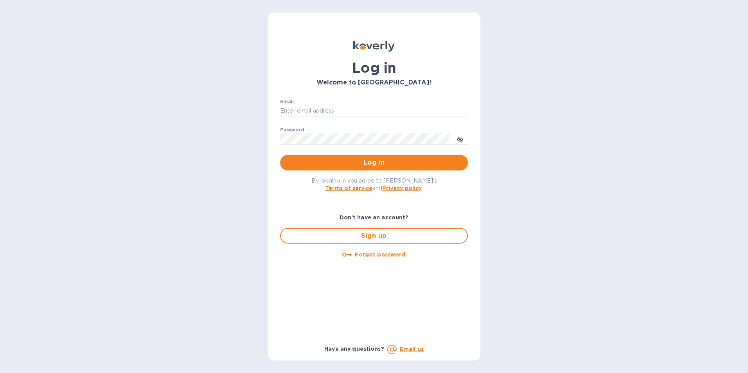
type input "[EMAIL_ADDRESS][DOMAIN_NAME]"
